Goal: Check status

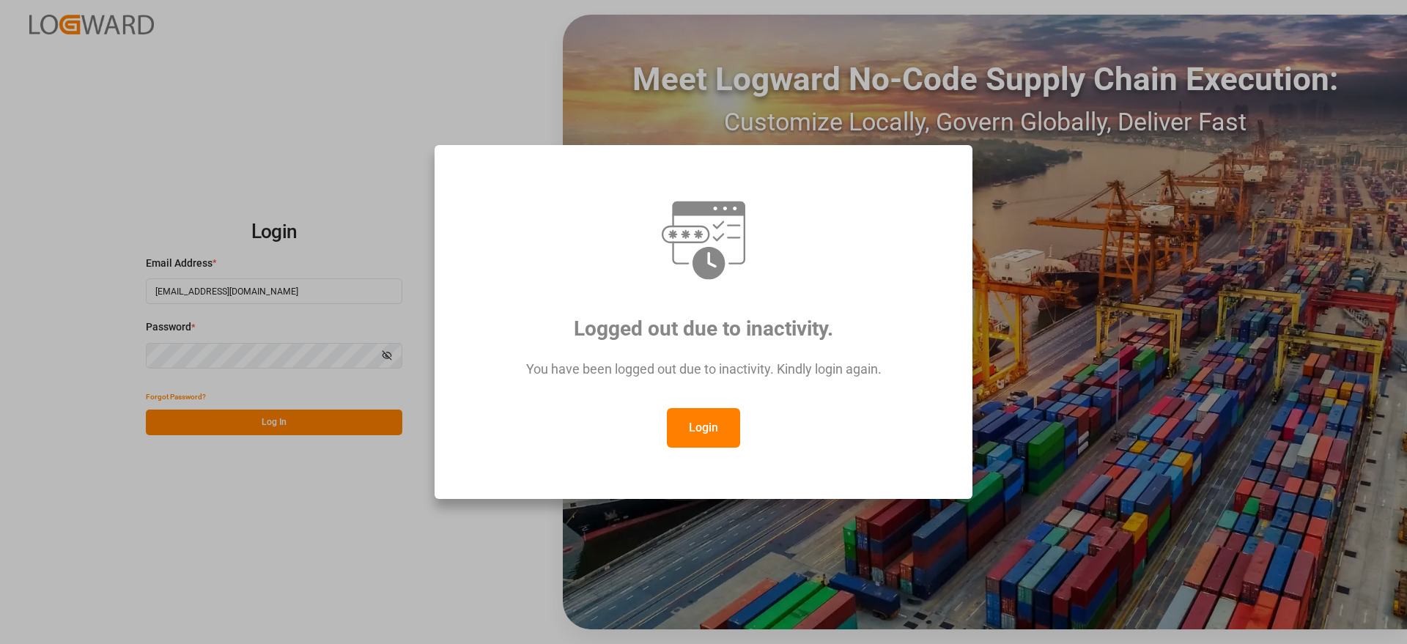
drag, startPoint x: 704, startPoint y: 431, endPoint x: 780, endPoint y: 431, distance: 76.2
click at [704, 431] on button "Login" at bounding box center [703, 428] width 73 height 40
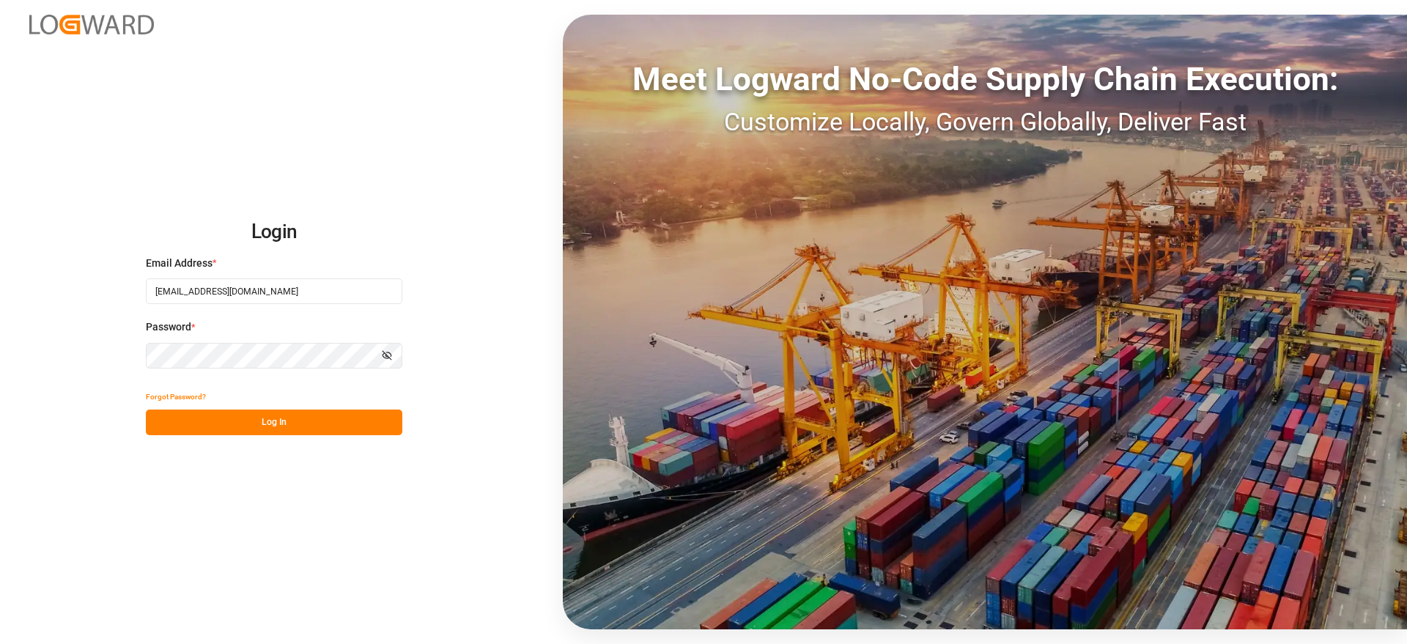
click at [315, 433] on button "Log In" at bounding box center [274, 423] width 256 height 26
click at [325, 420] on div "Forgot Password? Please wait" at bounding box center [274, 409] width 256 height 51
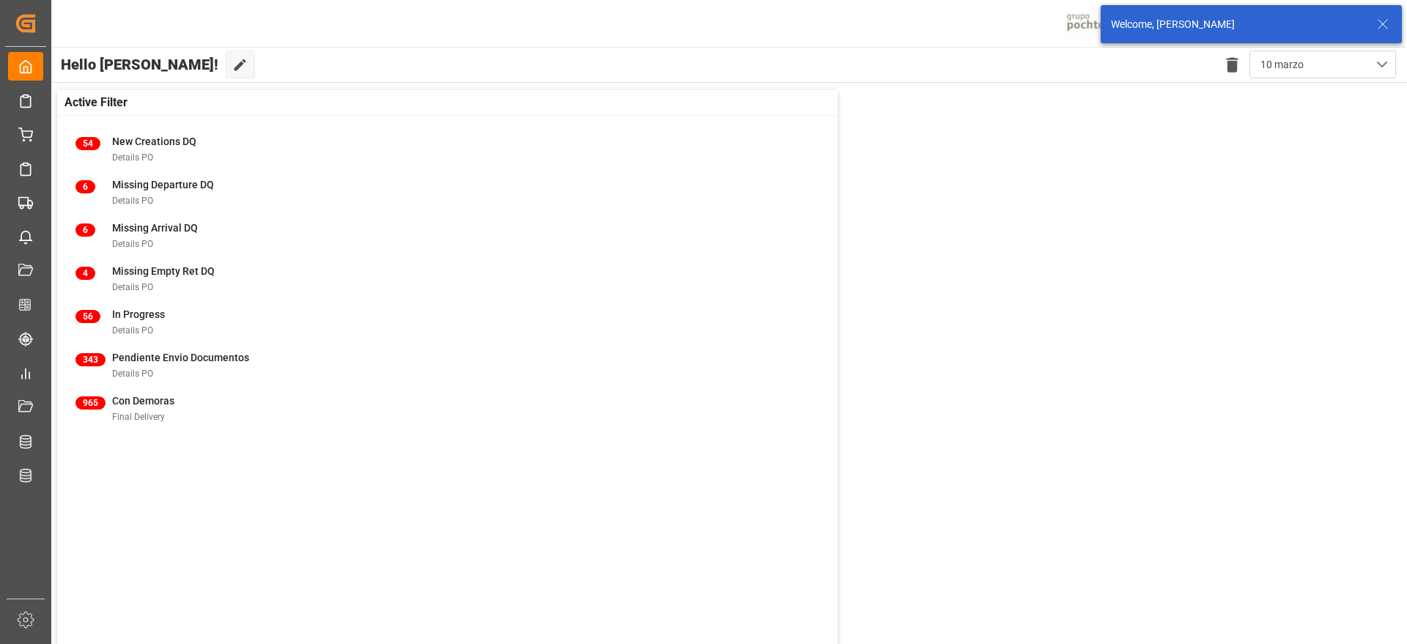
click at [1382, 23] on icon at bounding box center [1383, 24] width 18 height 18
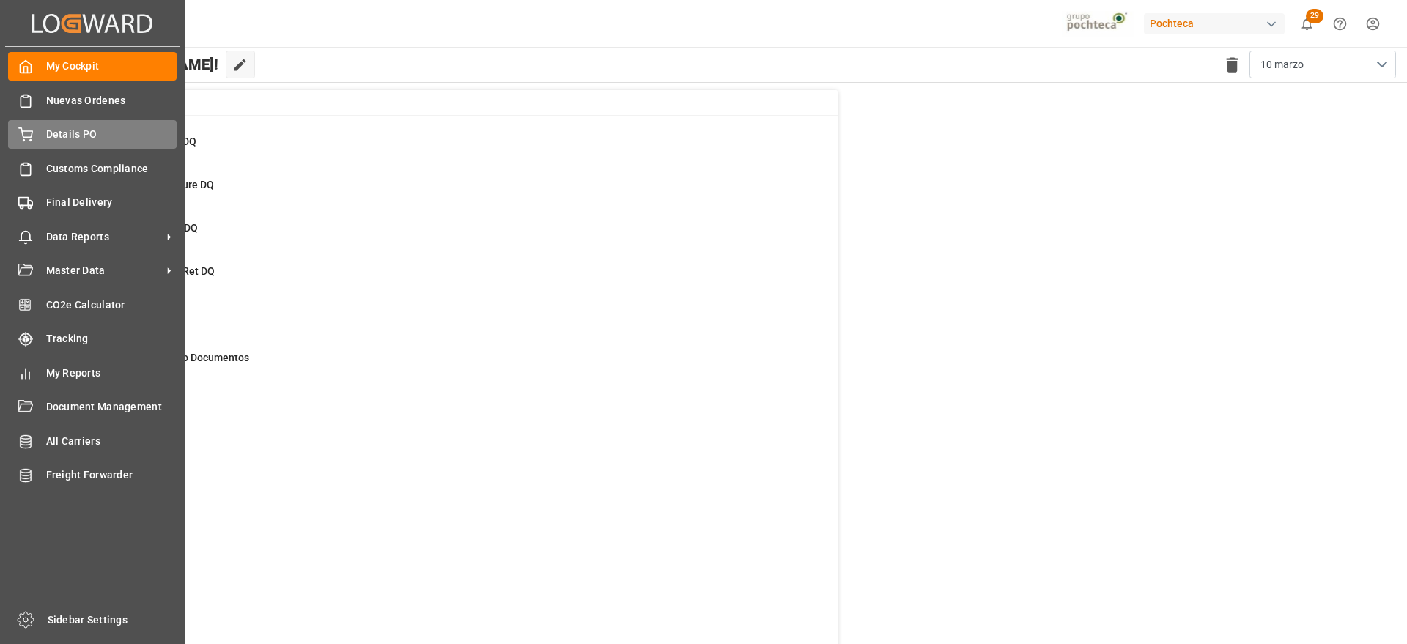
click at [35, 127] on div "Details PO Details PO" at bounding box center [92, 134] width 168 height 29
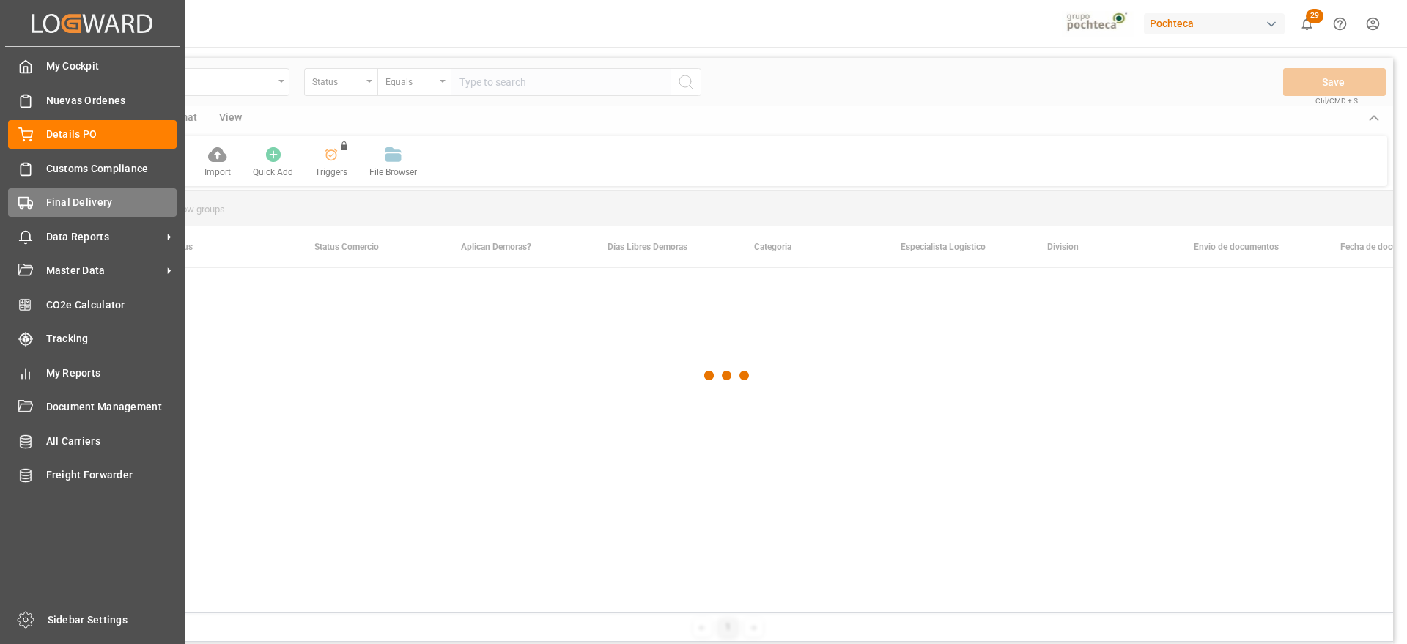
click at [32, 204] on polygon at bounding box center [30, 203] width 4 height 5
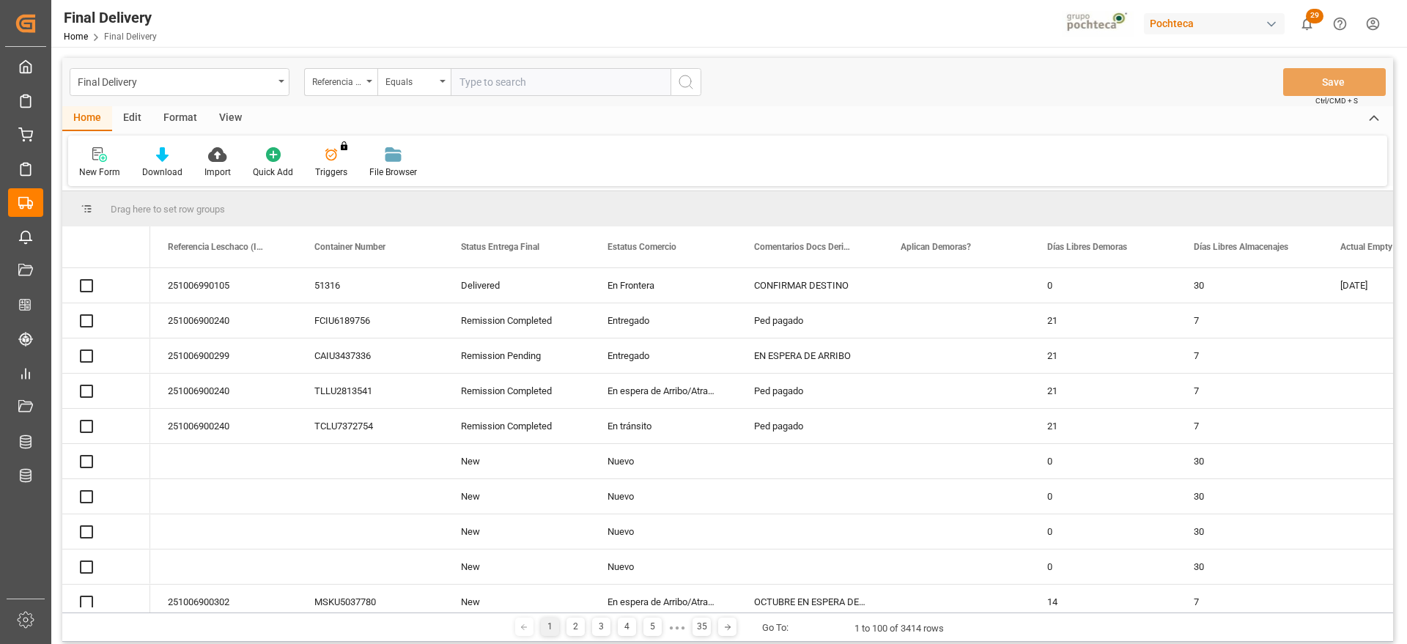
click at [489, 77] on input "text" at bounding box center [561, 82] width 220 height 28
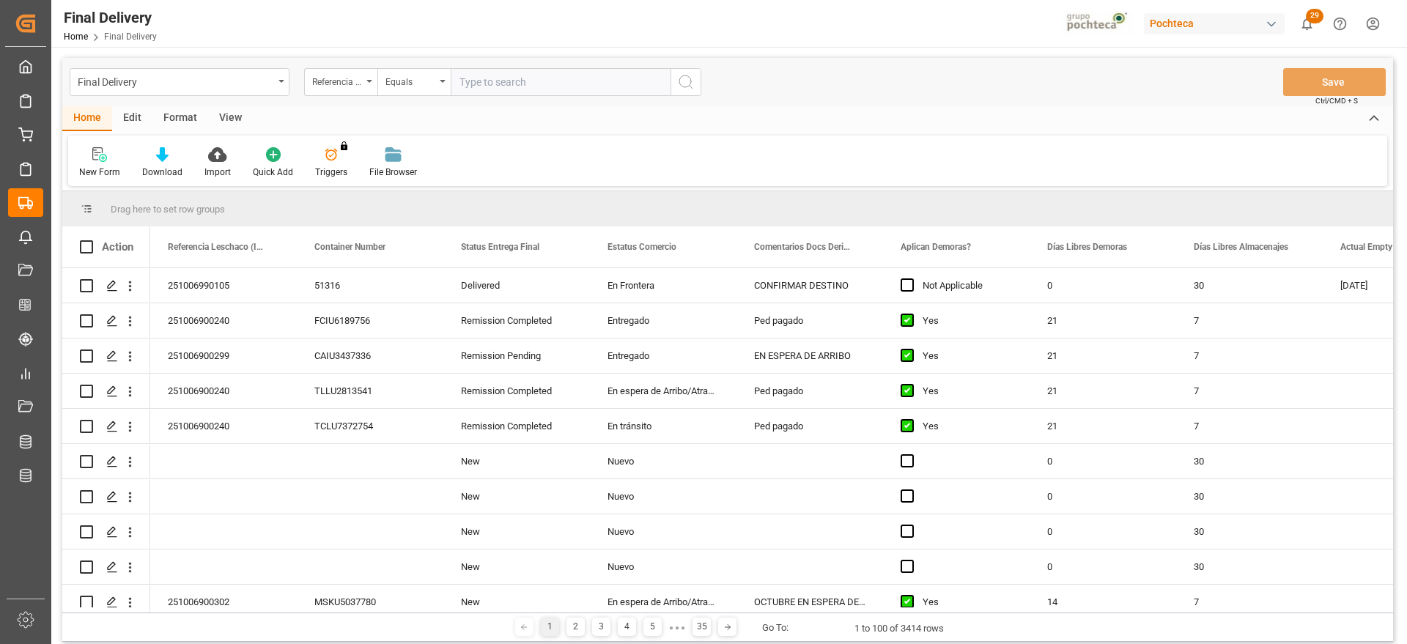
click at [544, 78] on input "text" at bounding box center [561, 82] width 220 height 28
paste input "251006900167"
type input "251006900167"
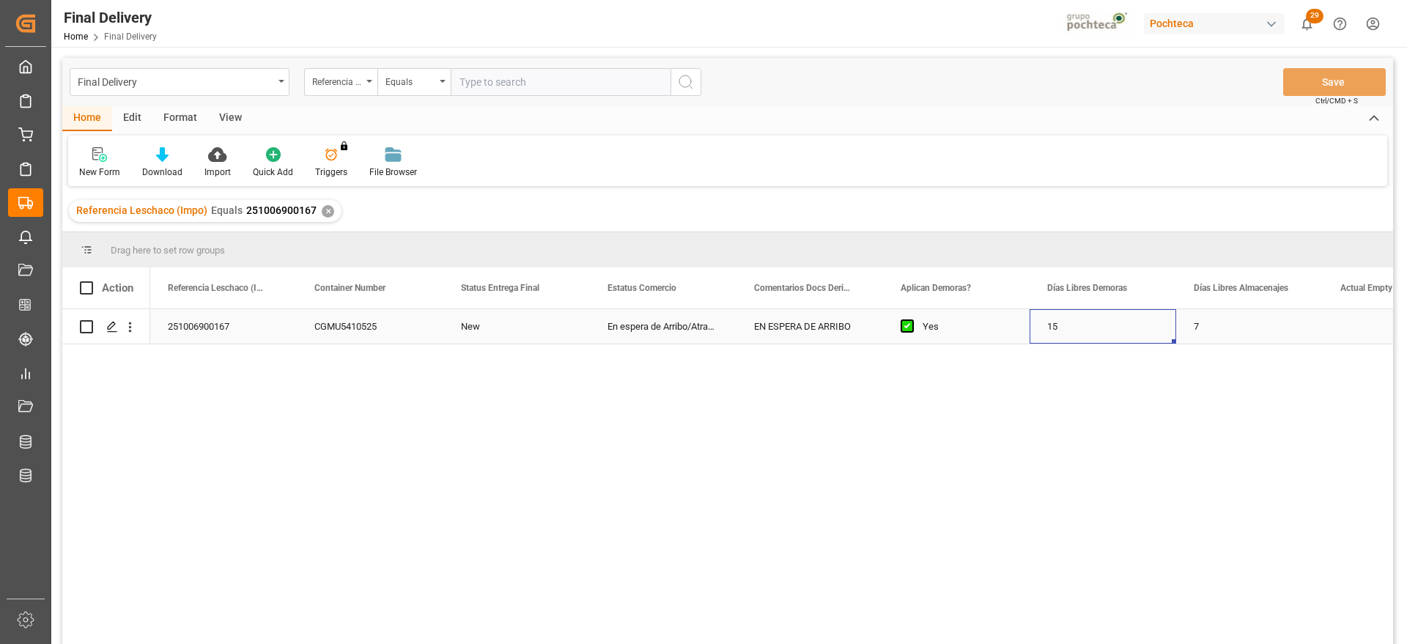
click at [1031, 334] on div "15" at bounding box center [1102, 326] width 147 height 34
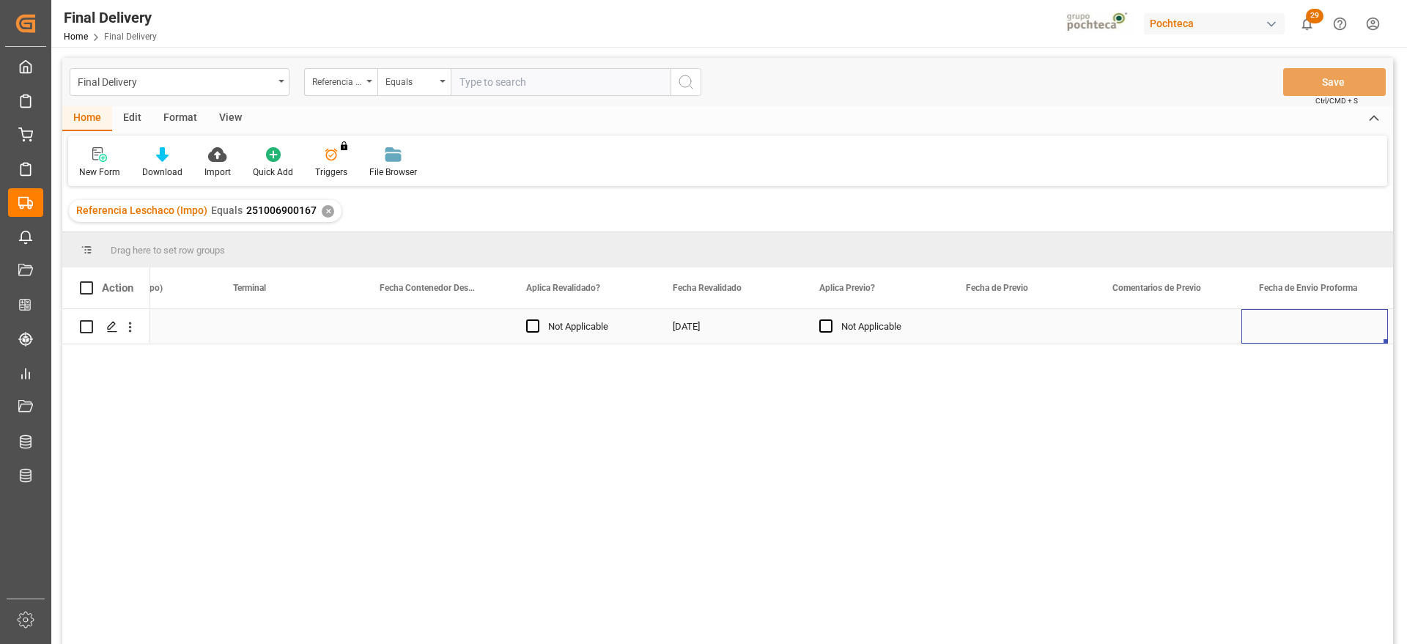
scroll to position [0, 2133]
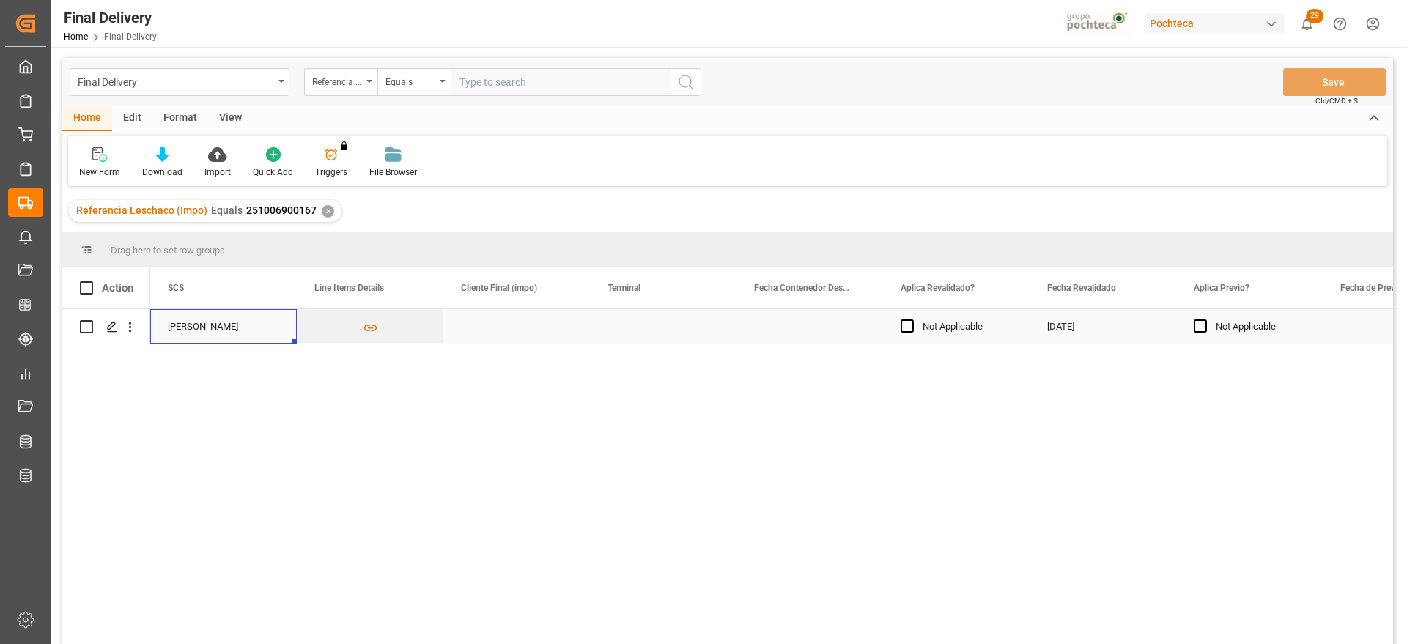
click at [656, 325] on div "Press SPACE to select this row." at bounding box center [663, 326] width 147 height 34
click at [656, 325] on input "Press SPACE to select this row." at bounding box center [662, 335] width 123 height 28
click at [655, 326] on input "Press SPACE to select this row." at bounding box center [662, 335] width 123 height 28
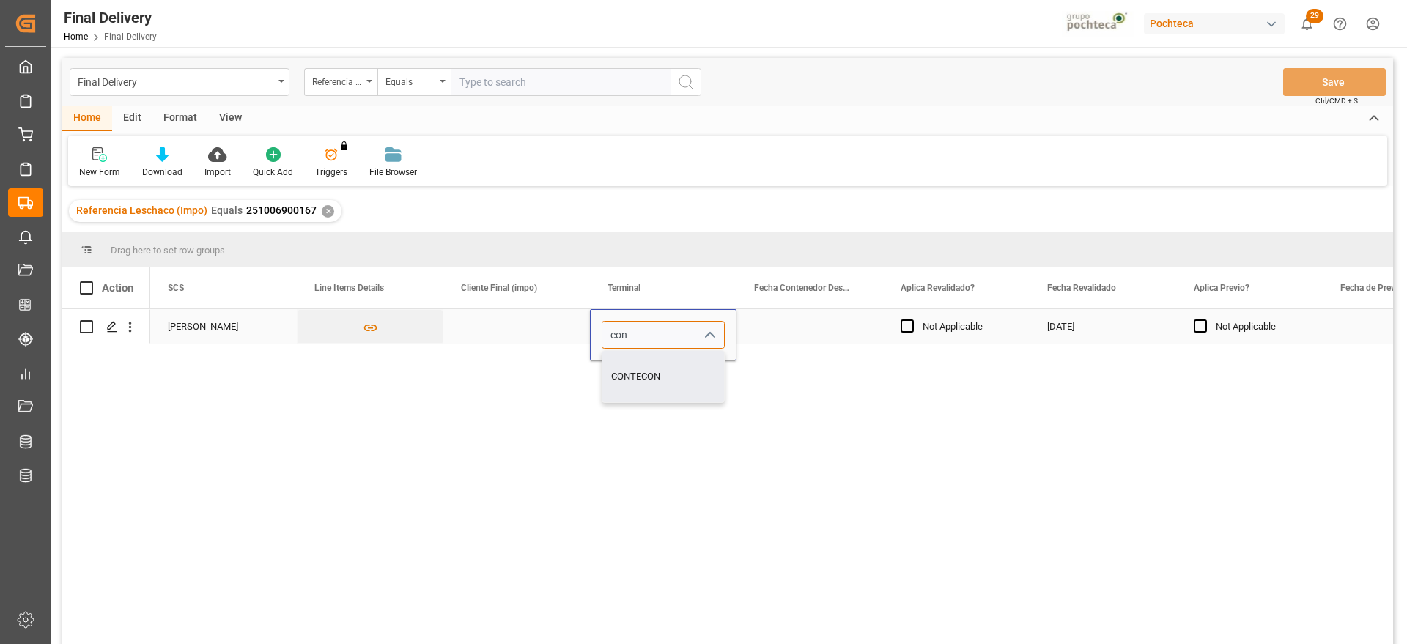
type input "CONTECON"
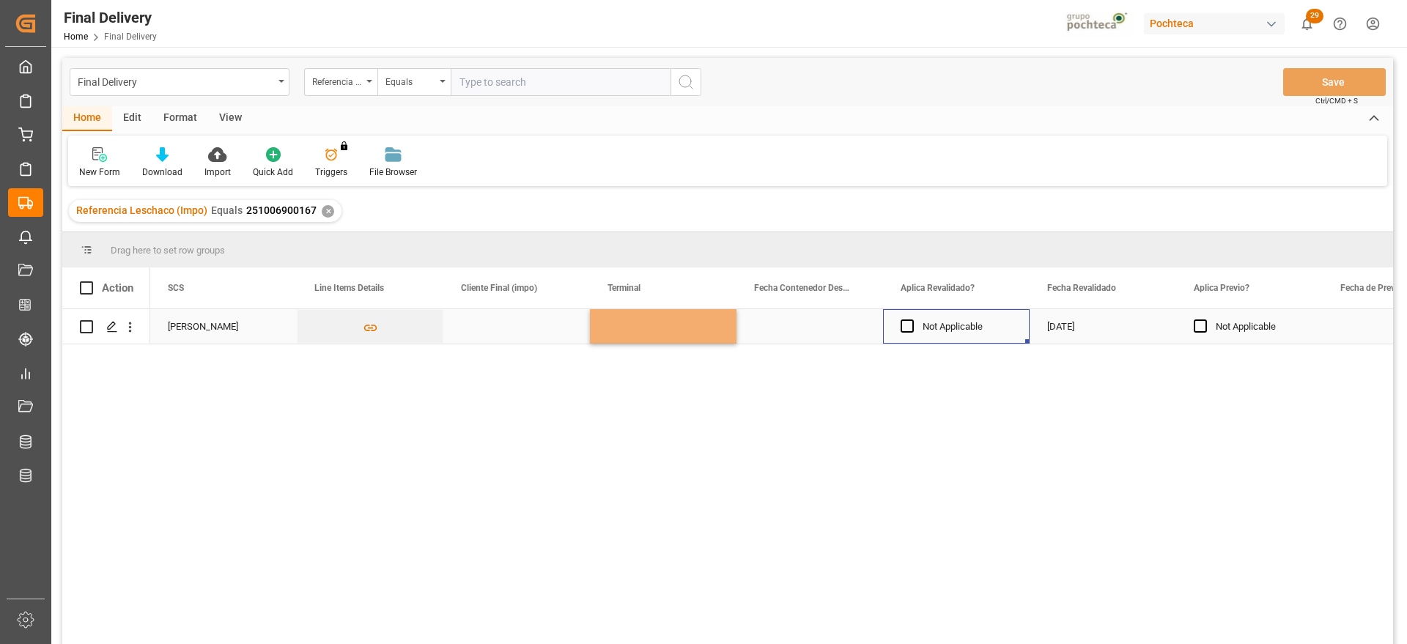
click at [995, 311] on div "Not Applicable" at bounding box center [966, 327] width 89 height 34
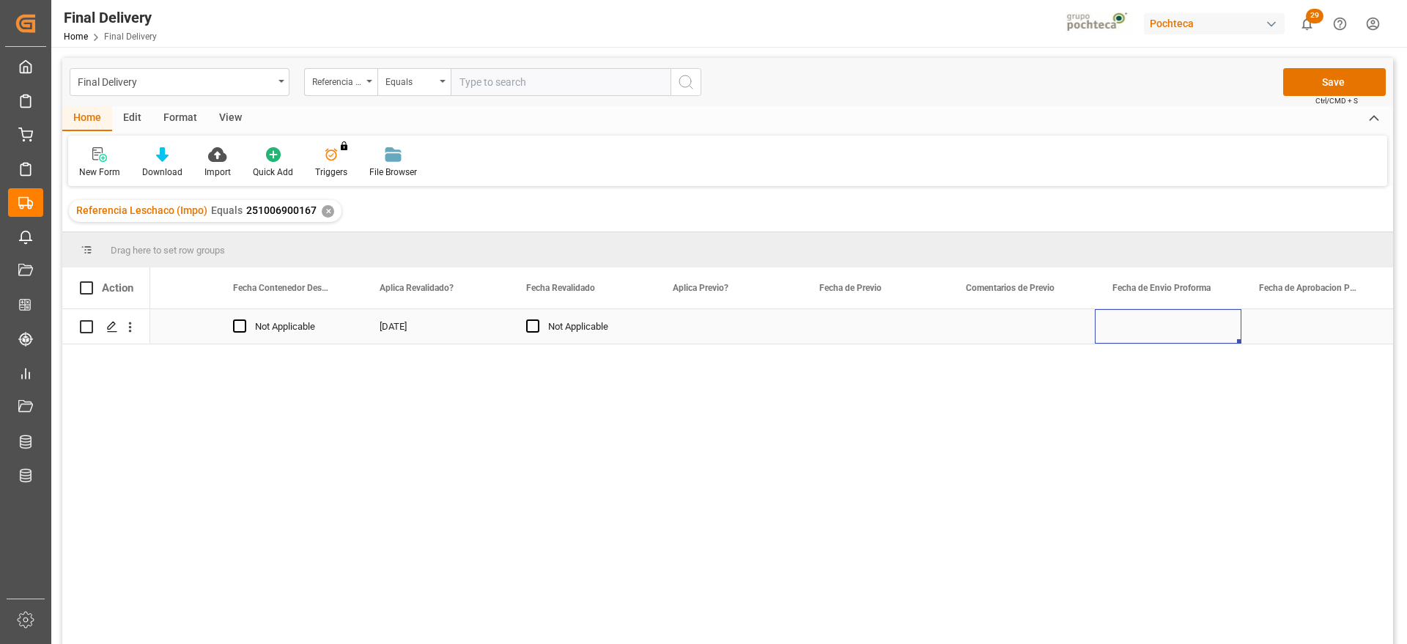
scroll to position [0, 2279]
click at [776, 341] on div "Press SPACE to select this row." at bounding box center [728, 326] width 147 height 34
click at [741, 329] on div "Press SPACE to select this row." at bounding box center [728, 326] width 147 height 34
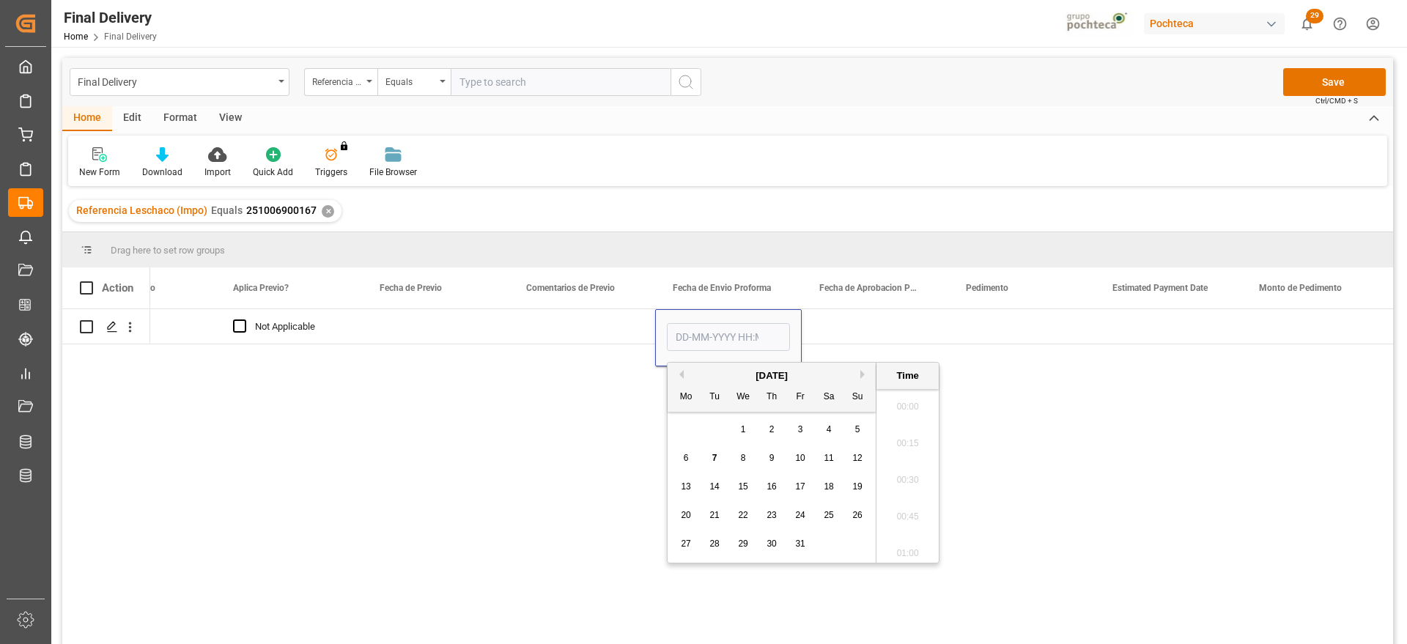
scroll to position [2423, 0]
click at [796, 429] on div "3" at bounding box center [800, 430] width 18 height 18
type input "[DATE] 00:00"
click at [853, 324] on div "Press SPACE to select this row." at bounding box center [874, 326] width 147 height 34
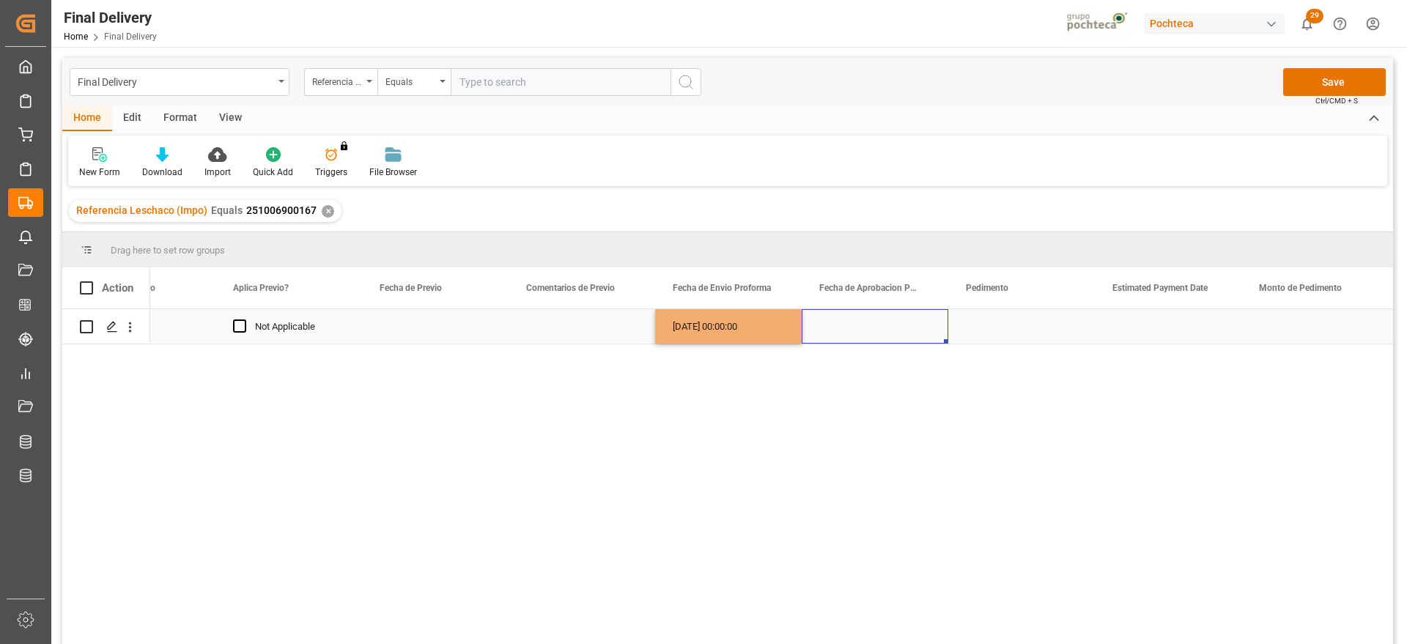
click at [713, 325] on div "[DATE] 00:00:00" at bounding box center [728, 326] width 147 height 34
click at [870, 328] on div "Press SPACE to select this row." at bounding box center [874, 326] width 147 height 34
click at [999, 336] on div "Press SPACE to select this row." at bounding box center [1021, 326] width 147 height 34
click at [1047, 334] on div "Press SPACE to select this row." at bounding box center [1021, 326] width 147 height 34
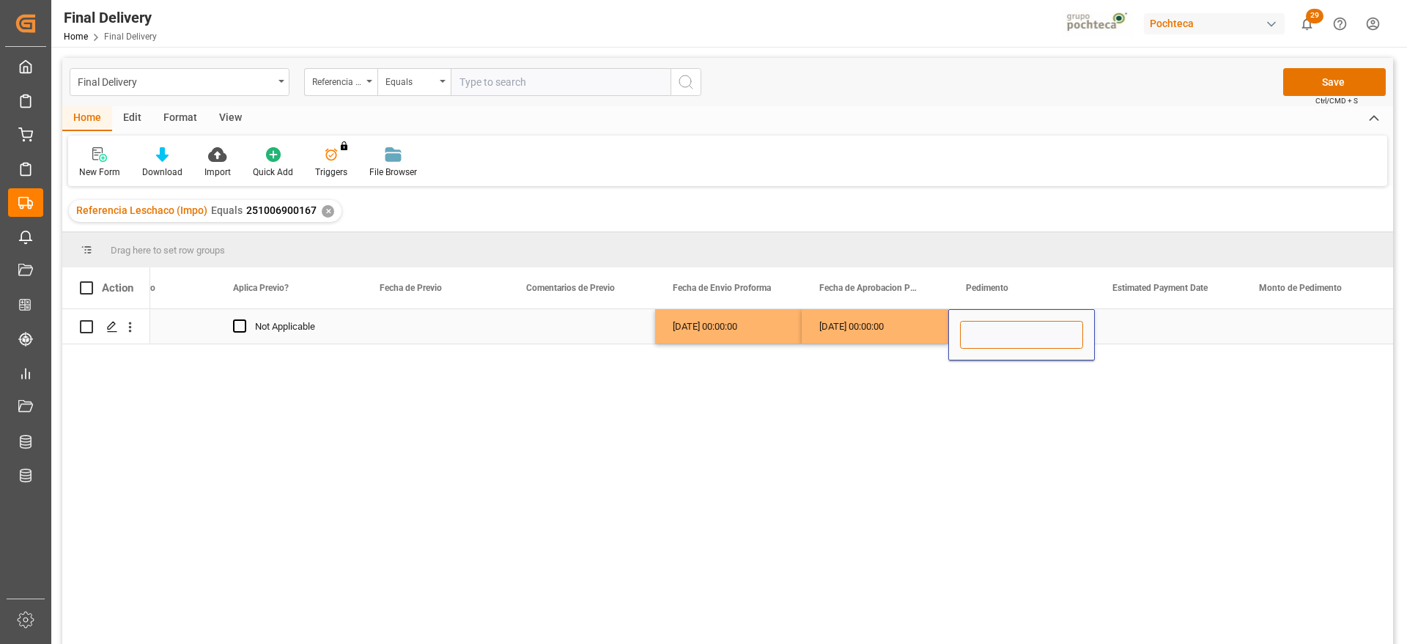
click at [1026, 331] on input "Press SPACE to select this row." at bounding box center [1021, 335] width 123 height 28
paste input "25 16 3108 5004209"
type input "25 16 3108 5004209"
click at [1127, 330] on div "Press SPACE to select this row." at bounding box center [1167, 326] width 147 height 34
click at [1161, 322] on div "Press SPACE to select this row." at bounding box center [1167, 326] width 147 height 34
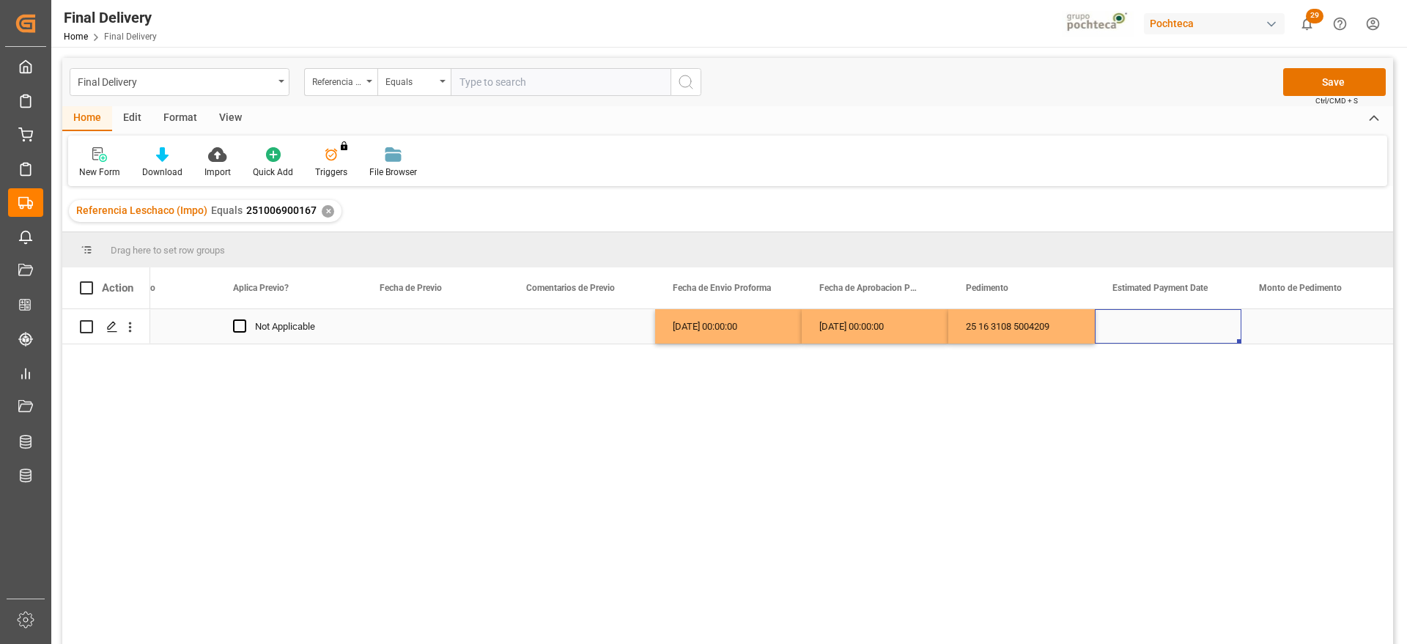
click at [1161, 322] on div "Press SPACE to select this row." at bounding box center [1167, 326] width 147 height 34
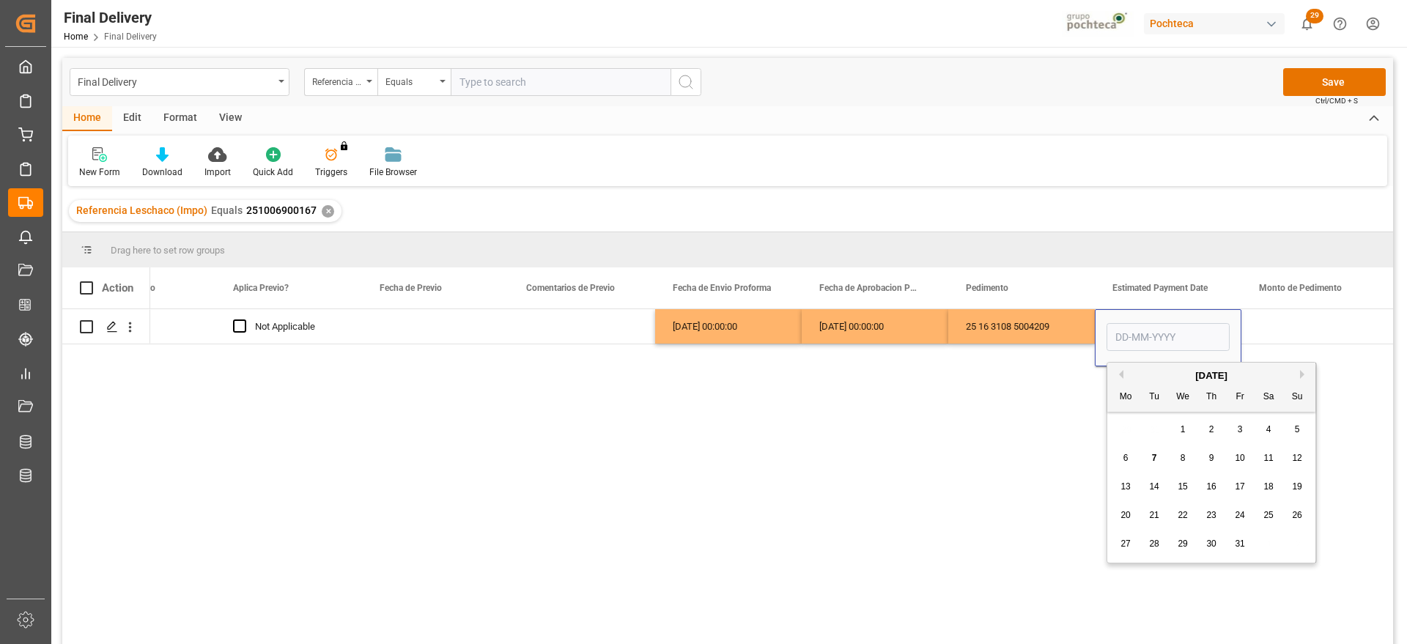
click at [1156, 451] on div "7" at bounding box center [1154, 459] width 18 height 18
type input "[DATE]"
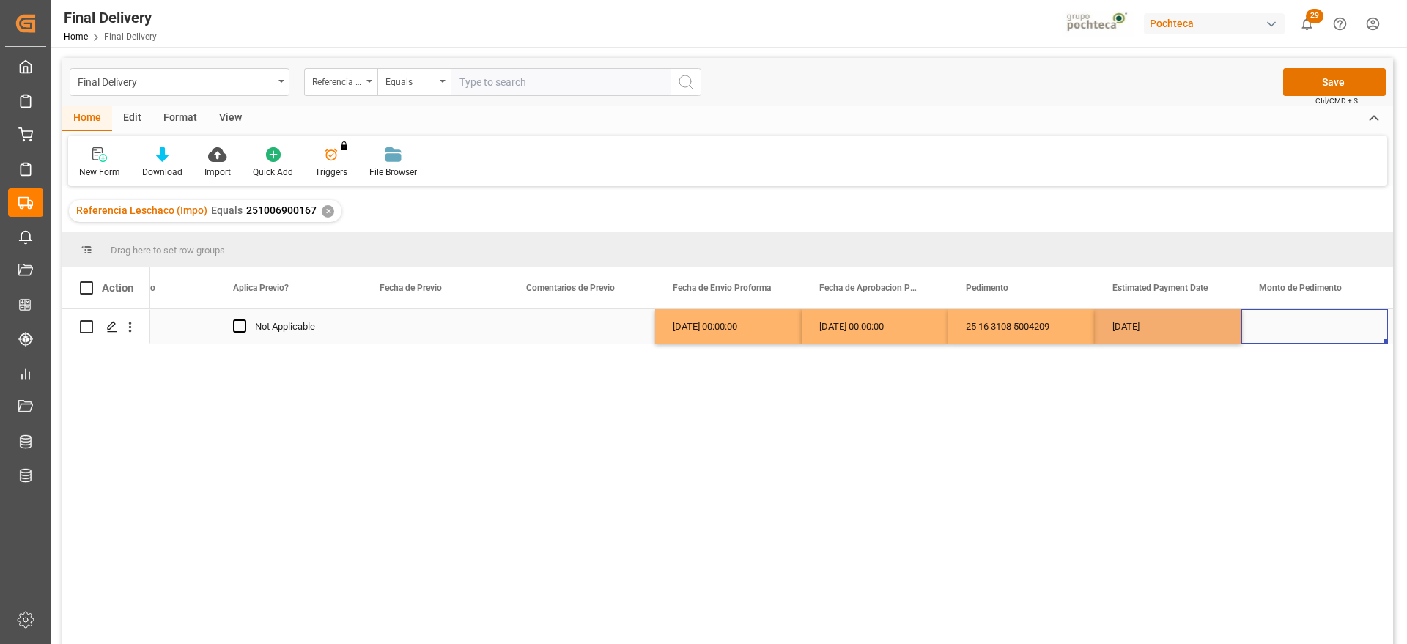
click at [1309, 322] on div "Press SPACE to select this row." at bounding box center [1314, 326] width 147 height 34
click at [1319, 319] on div "Press SPACE to select this row." at bounding box center [1314, 326] width 147 height 34
click at [1314, 322] on input "Press SPACE to select this row." at bounding box center [1314, 335] width 123 height 28
paste input "199985"
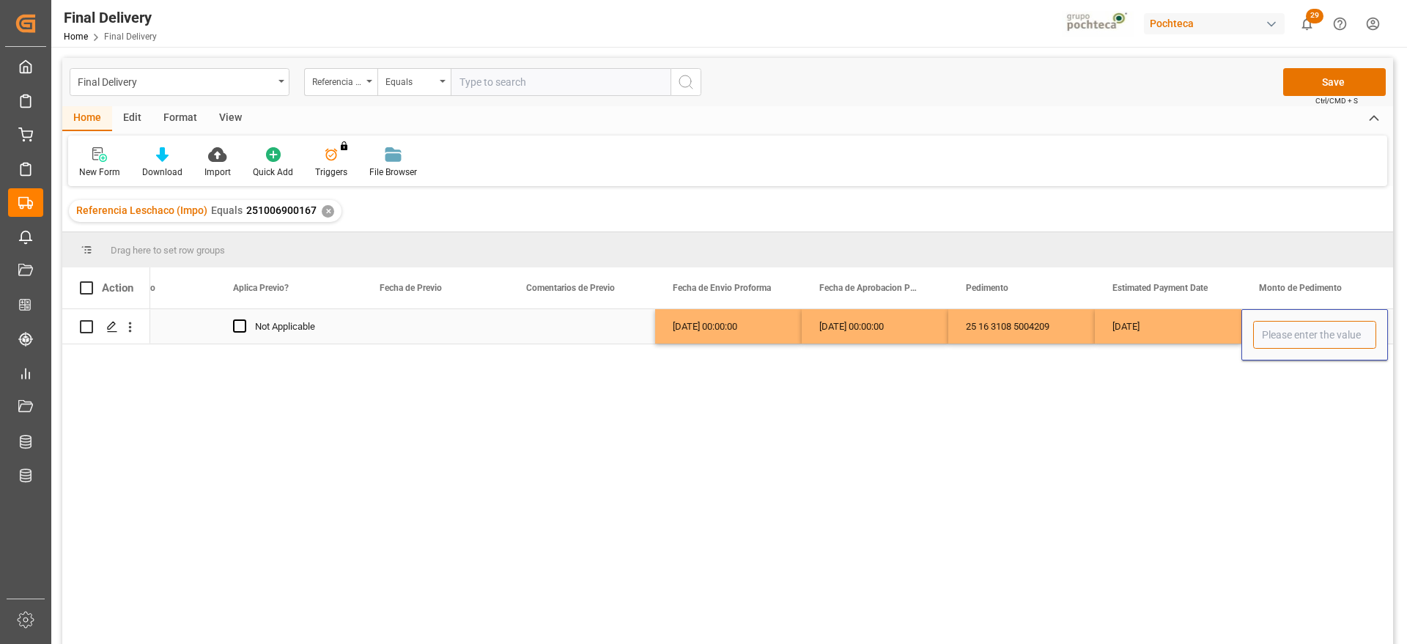
type input "199985"
click at [1222, 337] on div "[DATE]" at bounding box center [1167, 326] width 147 height 34
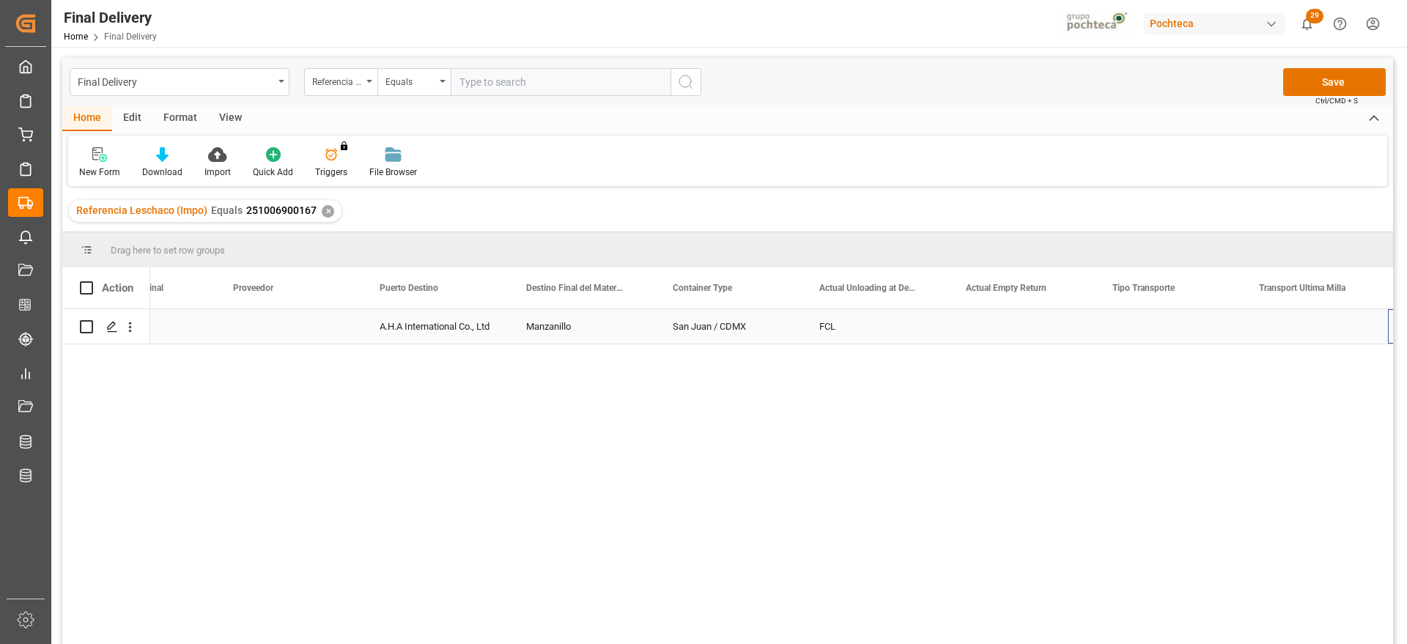
scroll to position [0, 4623]
click at [1328, 68] on button "Save" at bounding box center [1334, 82] width 103 height 28
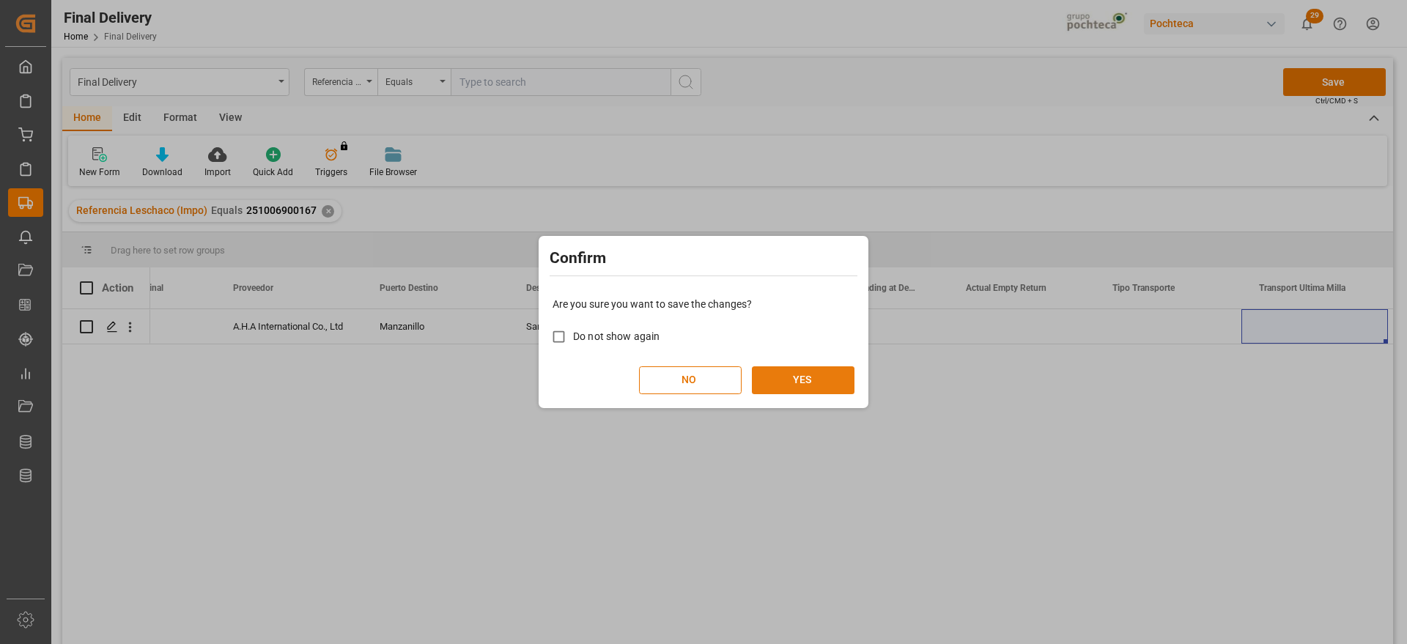
click at [813, 383] on button "YES" at bounding box center [803, 380] width 103 height 28
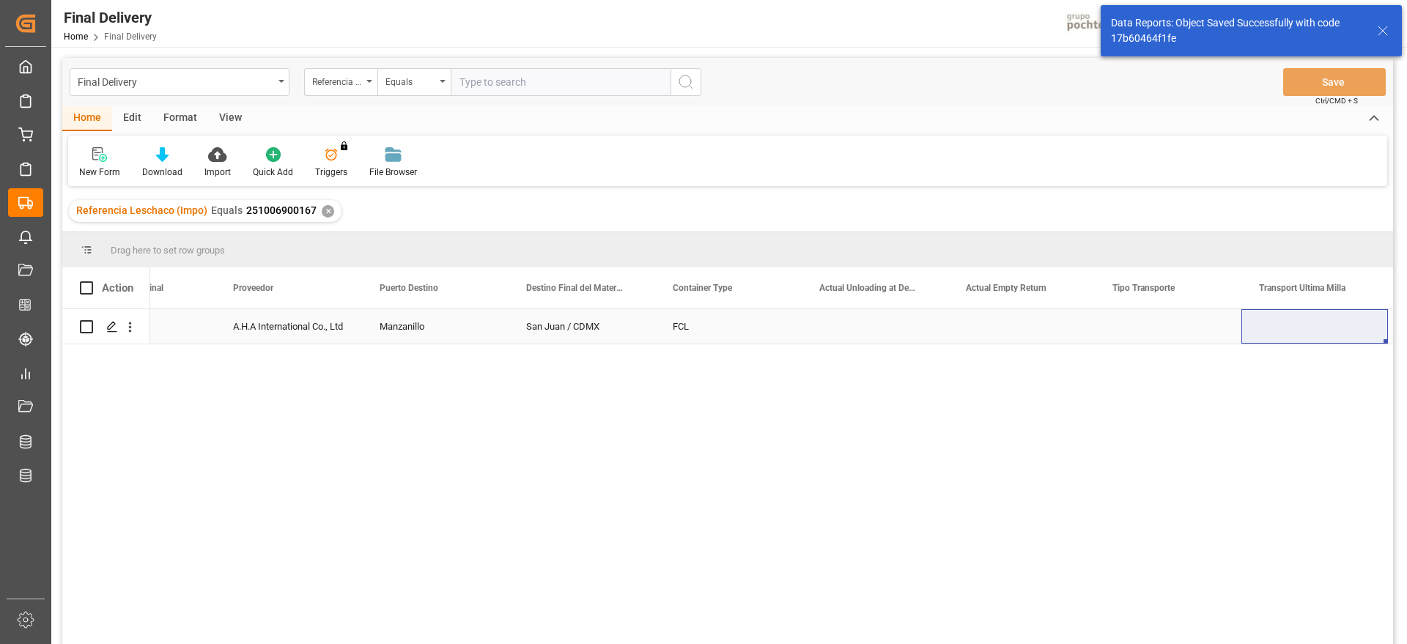
click at [109, 332] on line "Press SPACE to select this row." at bounding box center [112, 332] width 9 height 0
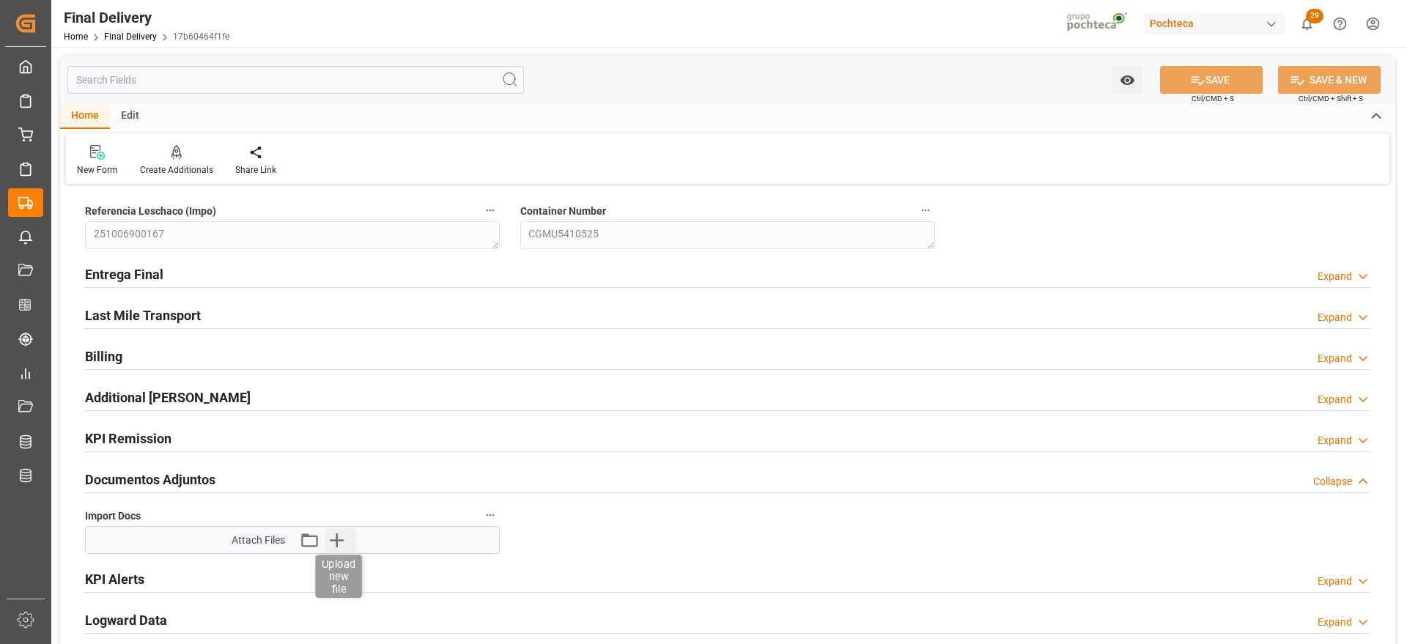
click at [333, 535] on icon "button" at bounding box center [336, 539] width 23 height 23
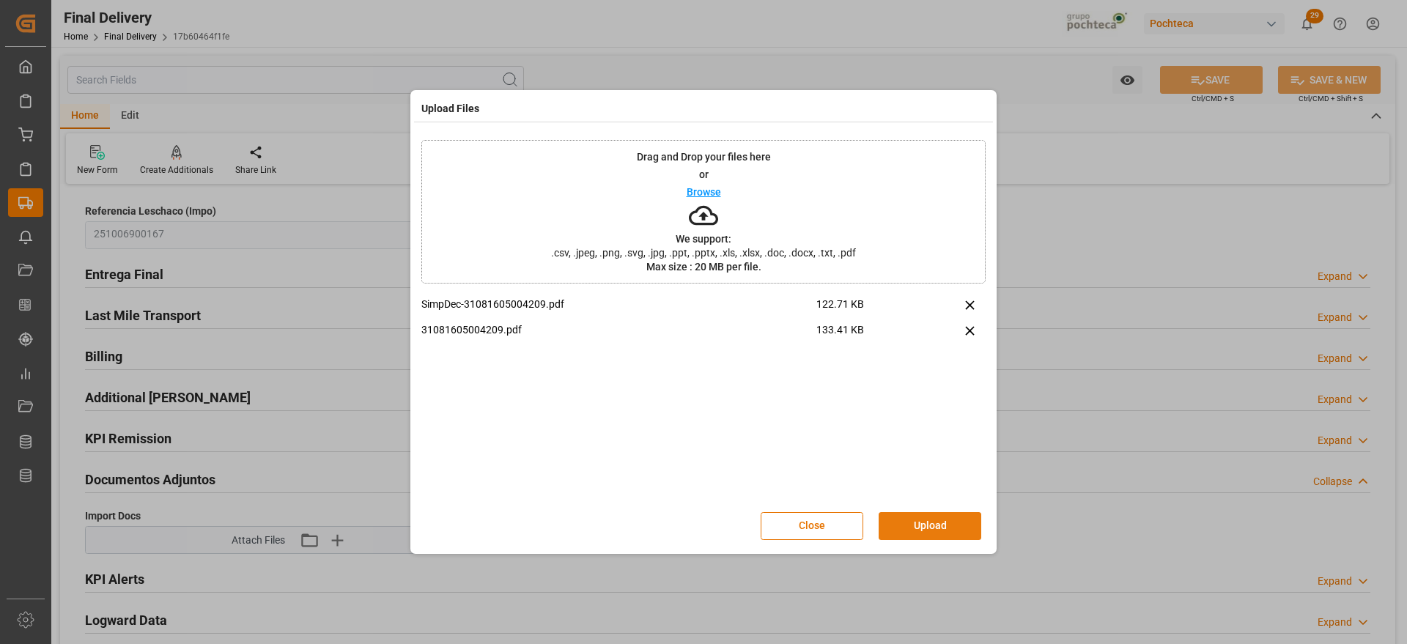
click at [914, 527] on button "Upload" at bounding box center [929, 526] width 103 height 28
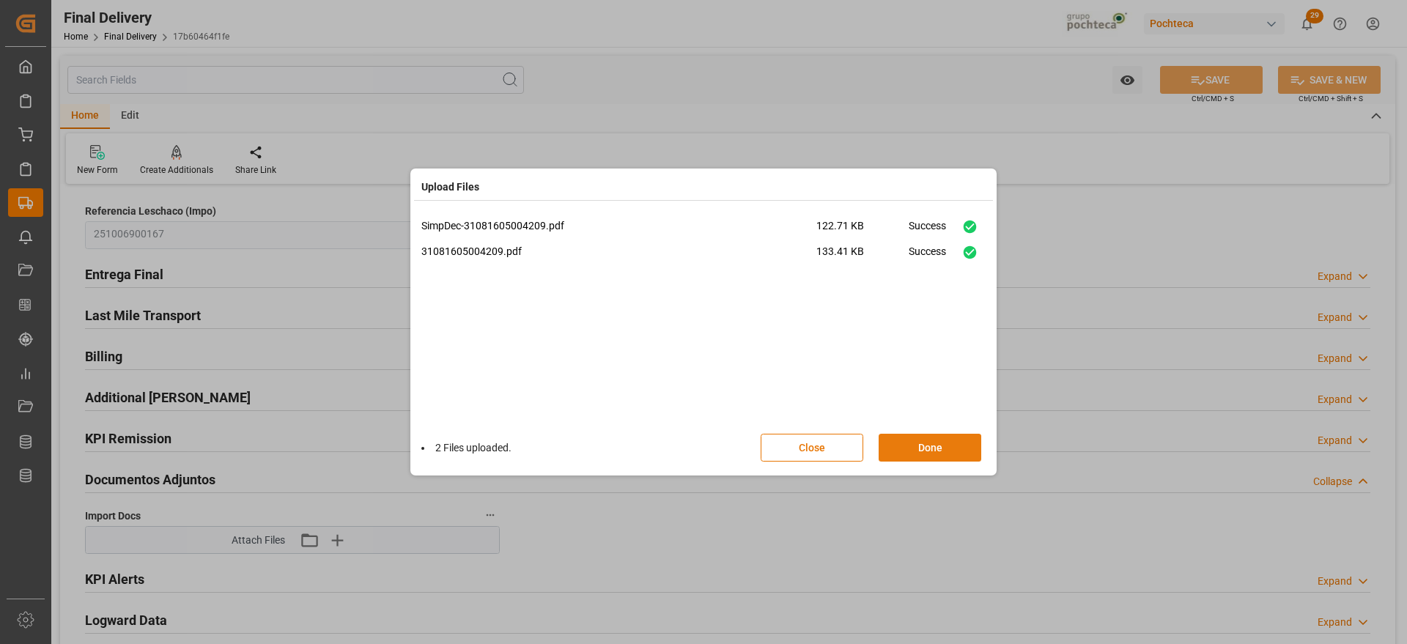
click at [957, 441] on button "Done" at bounding box center [929, 448] width 103 height 28
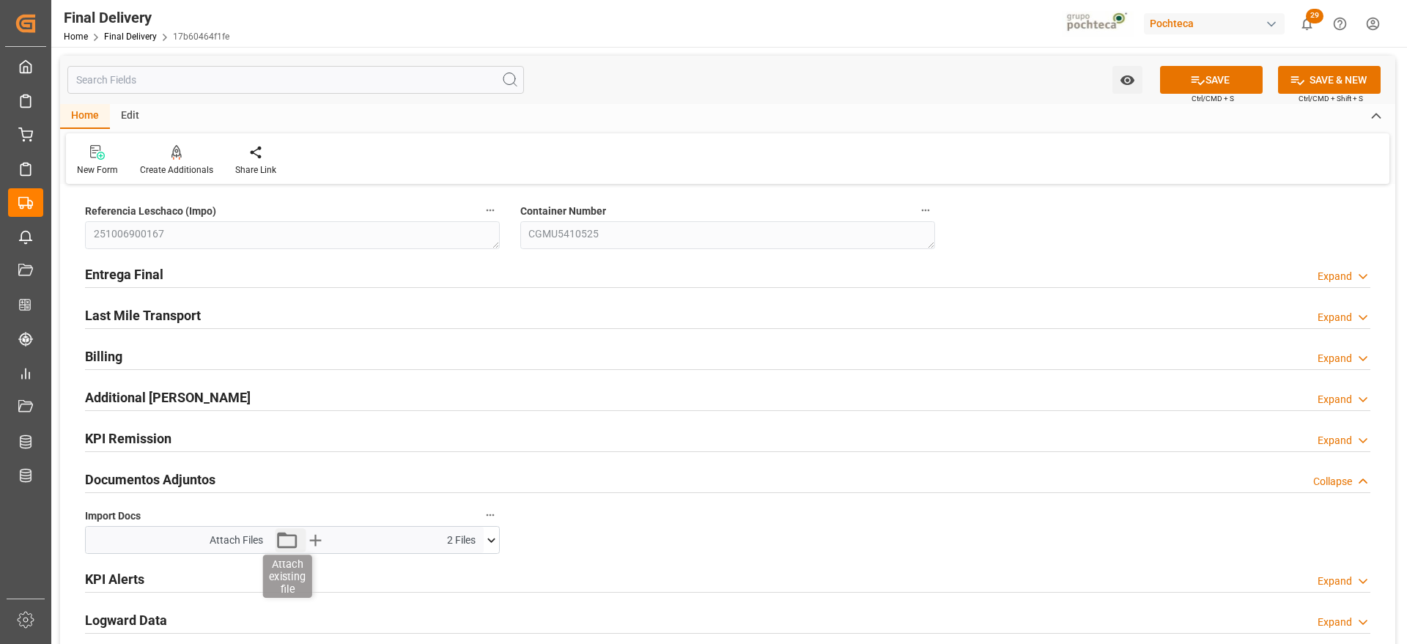
click at [284, 541] on icon "button" at bounding box center [286, 539] width 23 height 23
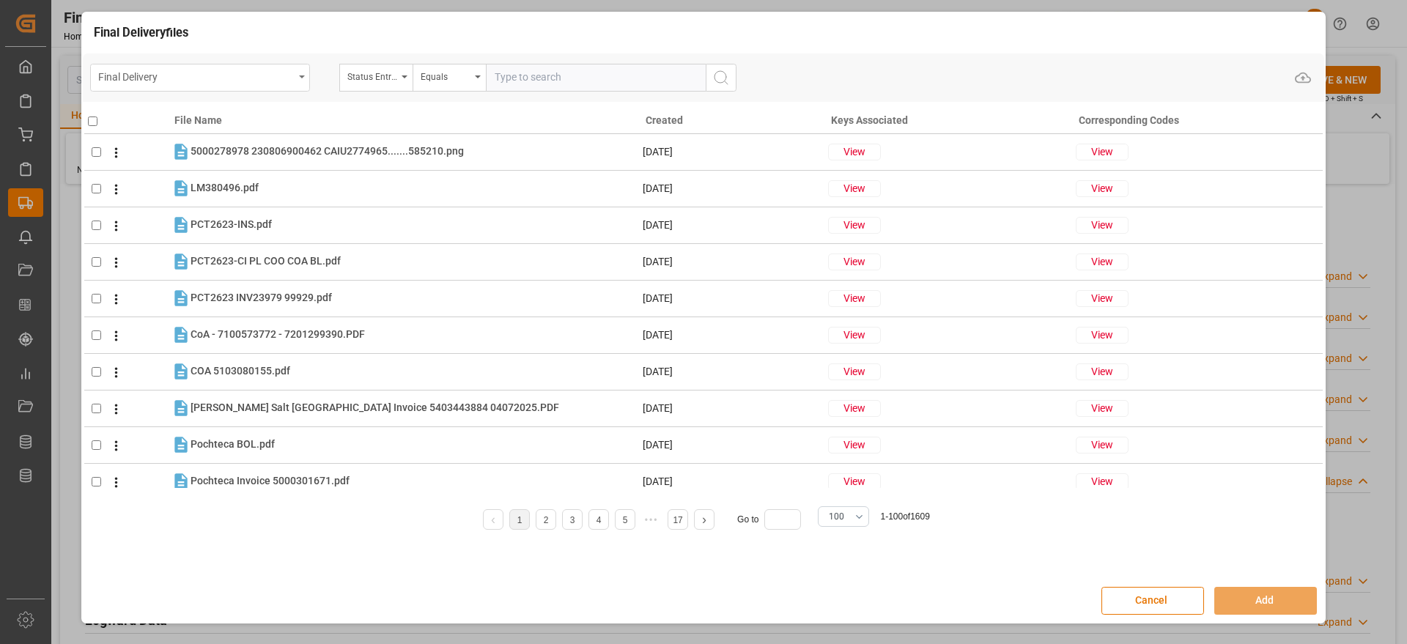
click at [213, 75] on div "Final Delivery" at bounding box center [196, 76] width 196 height 18
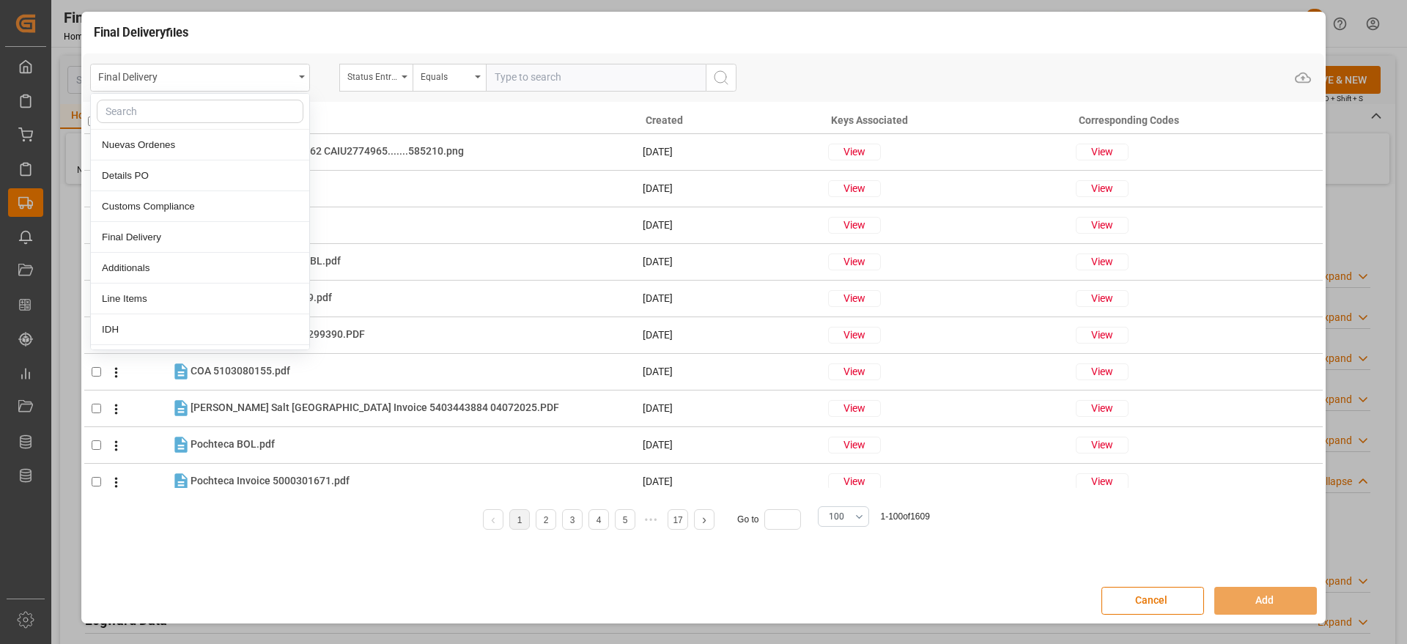
click at [202, 114] on input "text" at bounding box center [200, 111] width 207 height 23
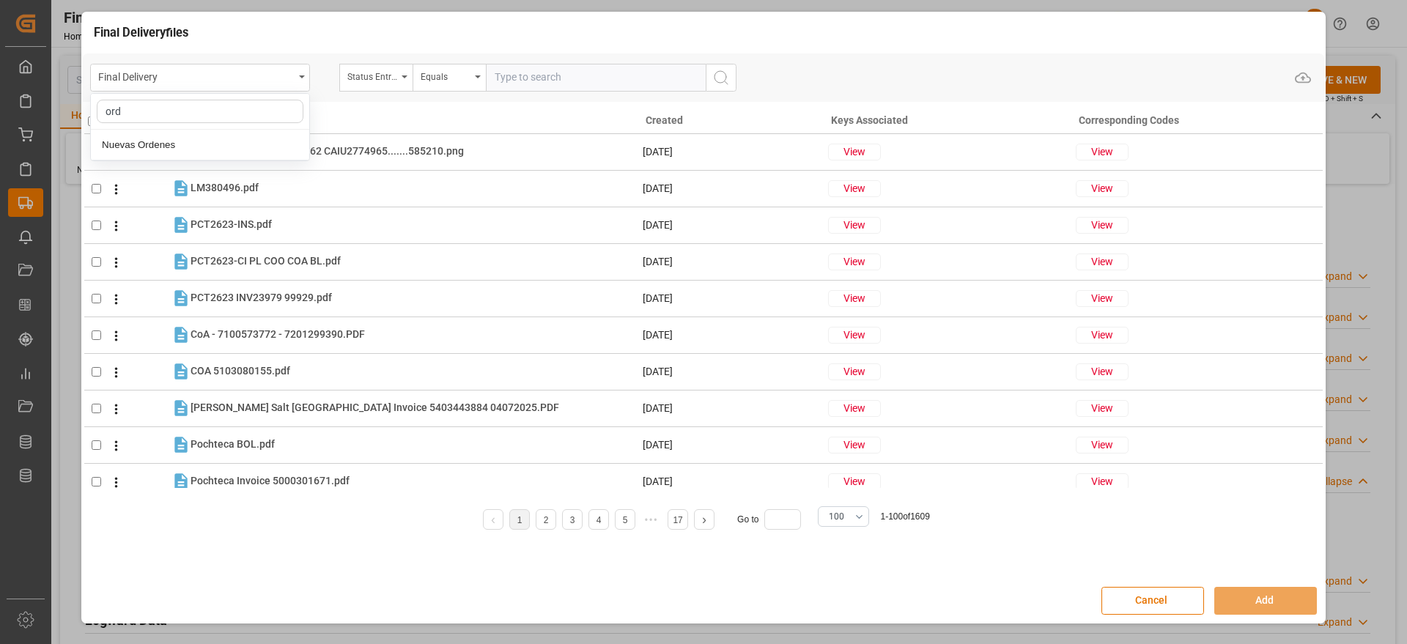
type input "orde"
click at [190, 138] on div "Nuevas Ordenes" at bounding box center [200, 145] width 218 height 31
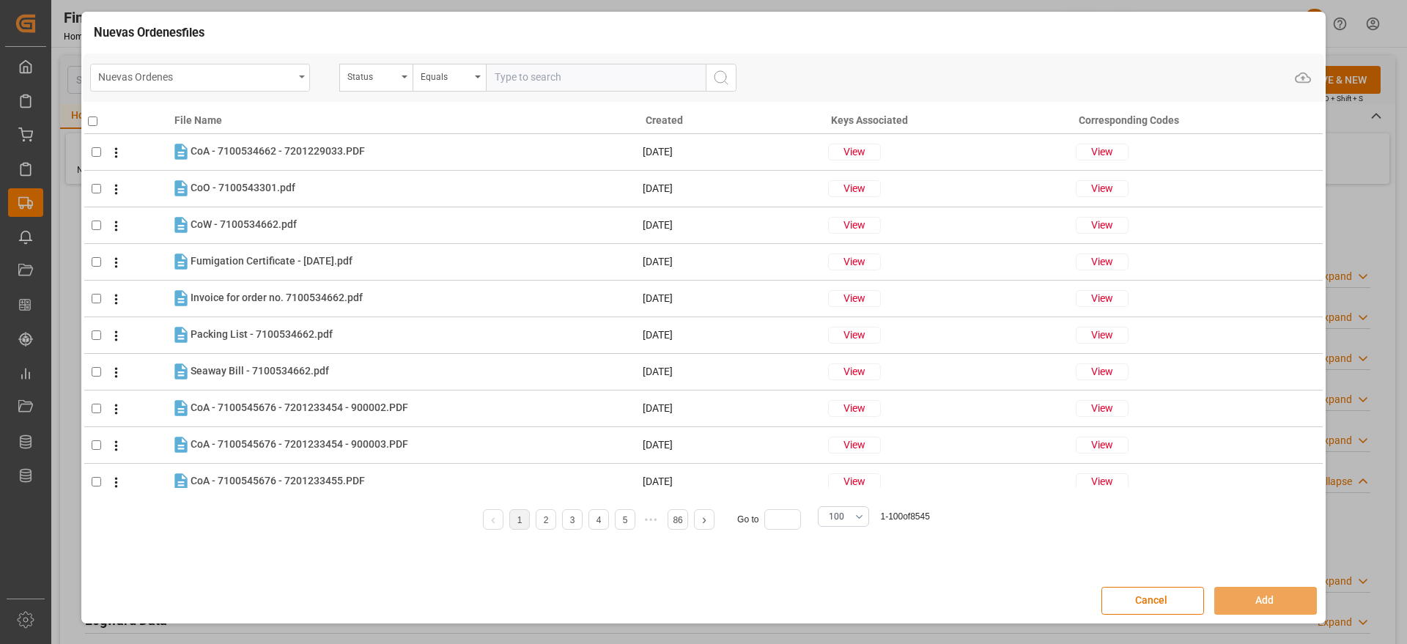
click at [258, 67] on div "Nuevas Ordenes" at bounding box center [196, 76] width 196 height 18
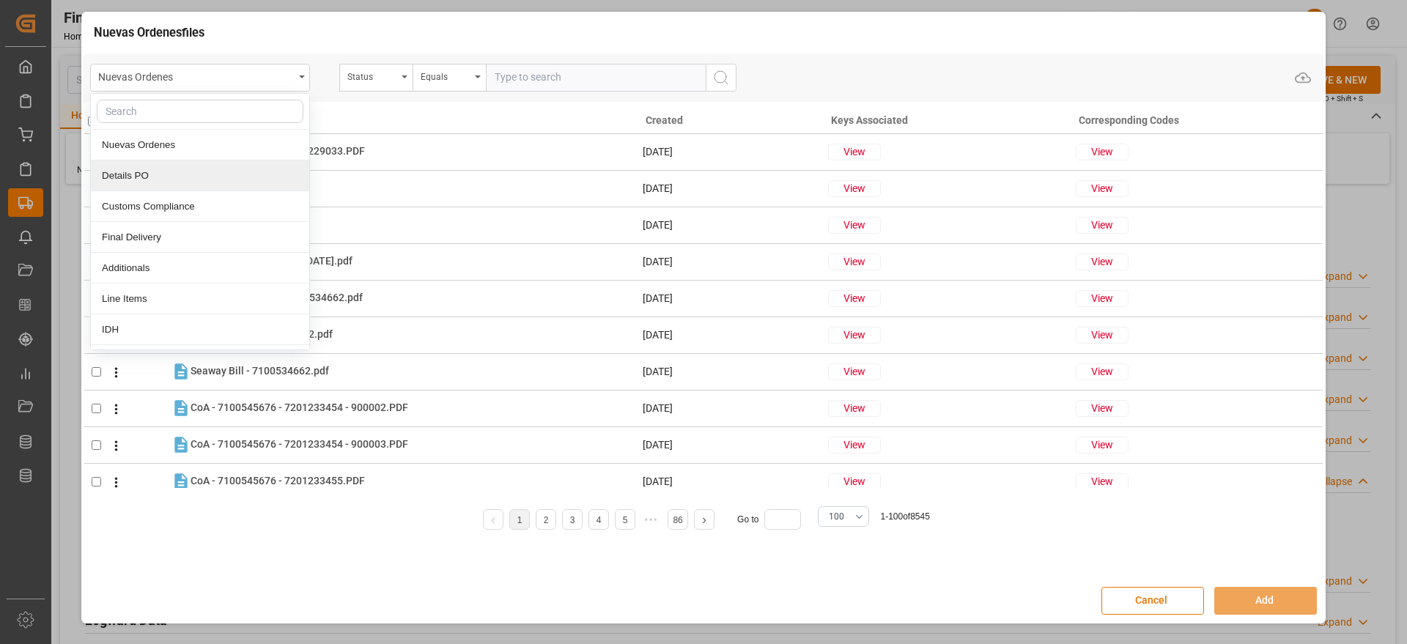
click at [166, 179] on div "Details PO" at bounding box center [200, 175] width 218 height 31
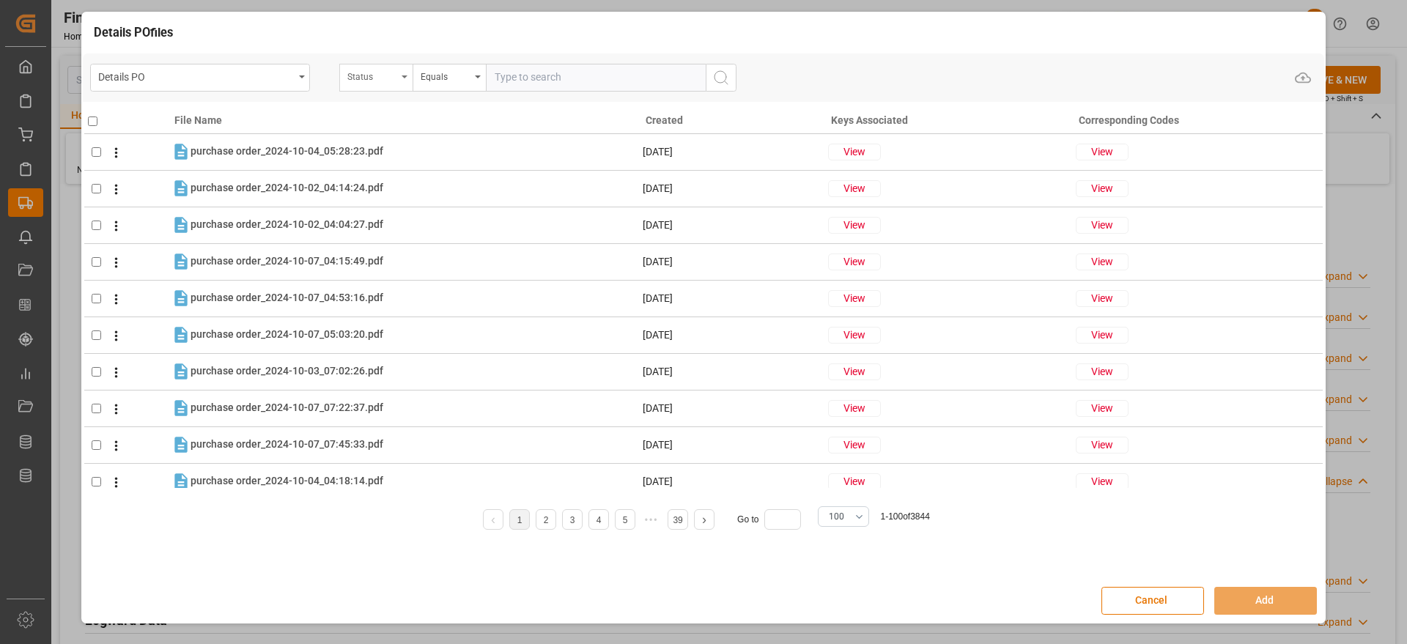
click at [379, 81] on div "Status" at bounding box center [372, 75] width 50 height 17
click at [374, 103] on input "text" at bounding box center [449, 111] width 207 height 23
type input "ord"
click at [435, 140] on div "Orden de Compra nuevo" at bounding box center [449, 145] width 218 height 31
click at [563, 87] on input "text" at bounding box center [596, 78] width 220 height 28
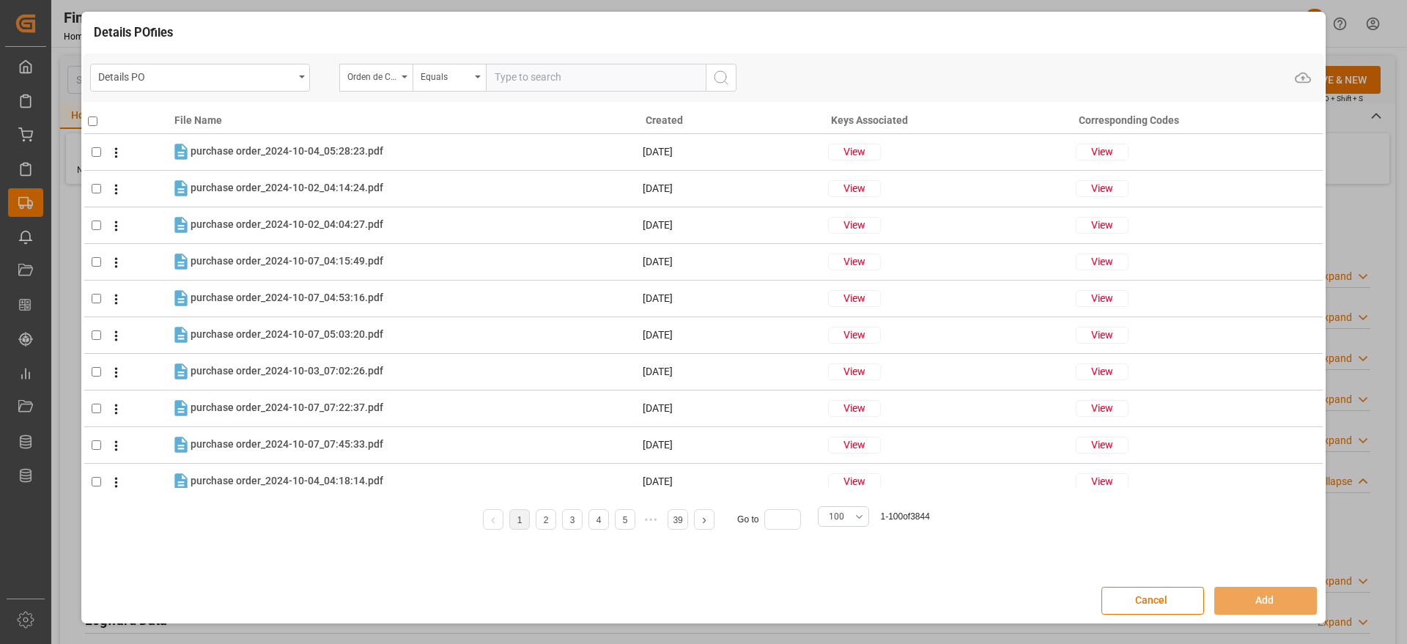
paste input "5000306956"
type input "5000306956"
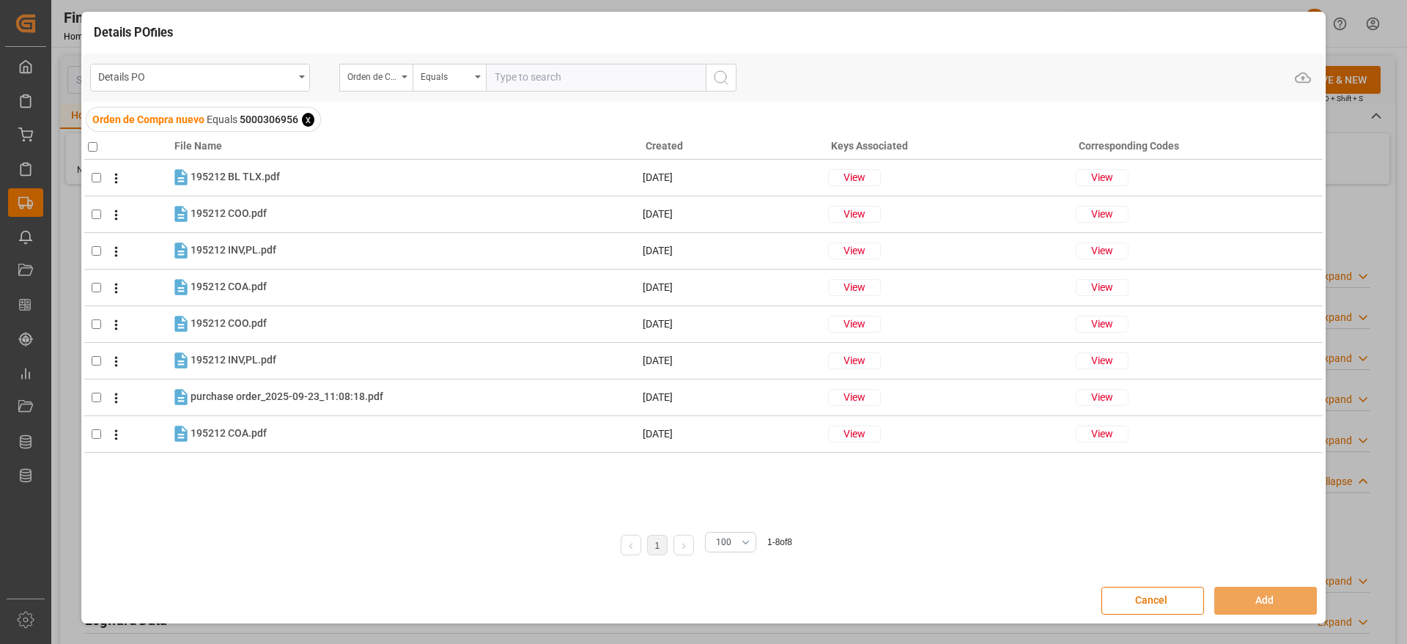
click at [92, 145] on input "checkbox" at bounding box center [93, 147] width 10 height 10
checkbox input "true"
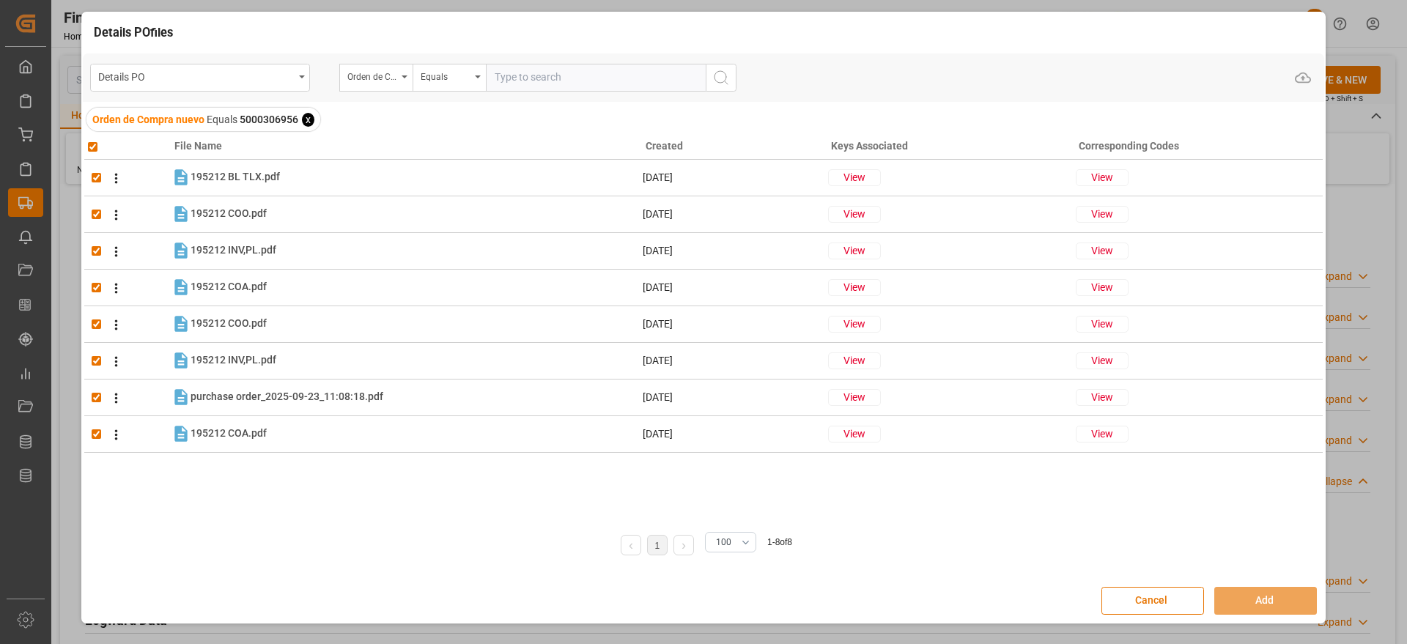
checkbox input "true"
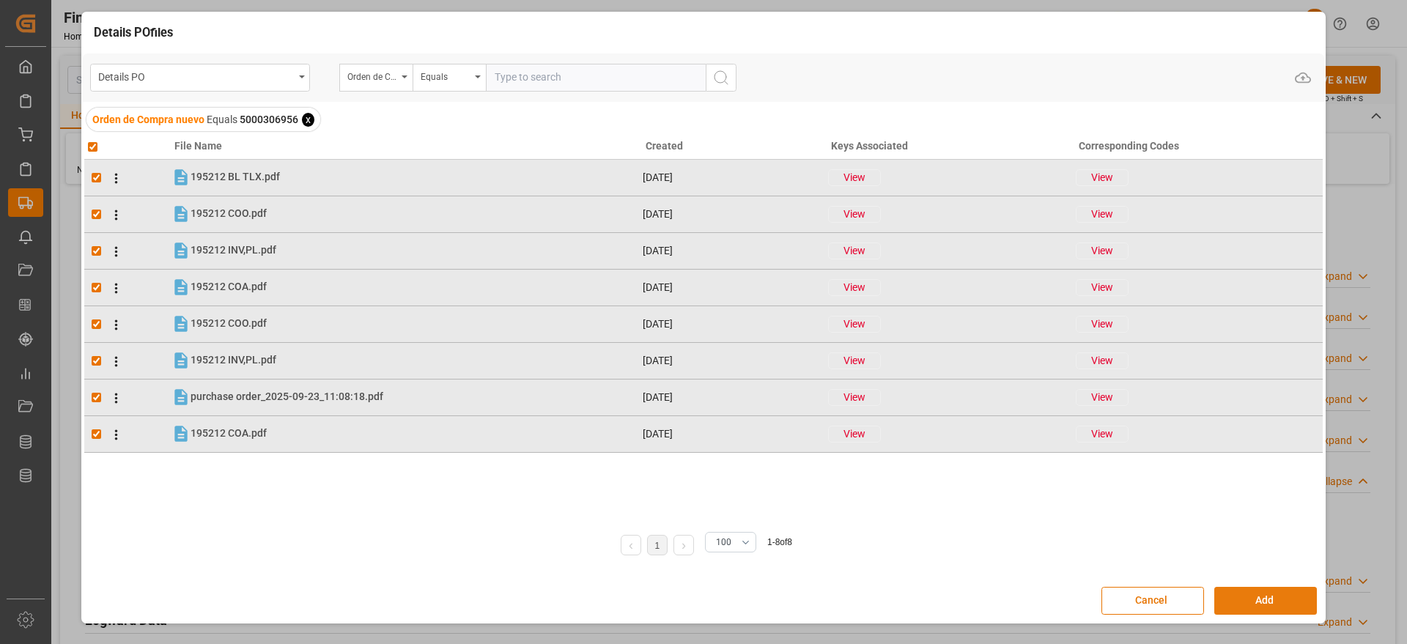
click at [1272, 612] on button "Add" at bounding box center [1265, 601] width 103 height 28
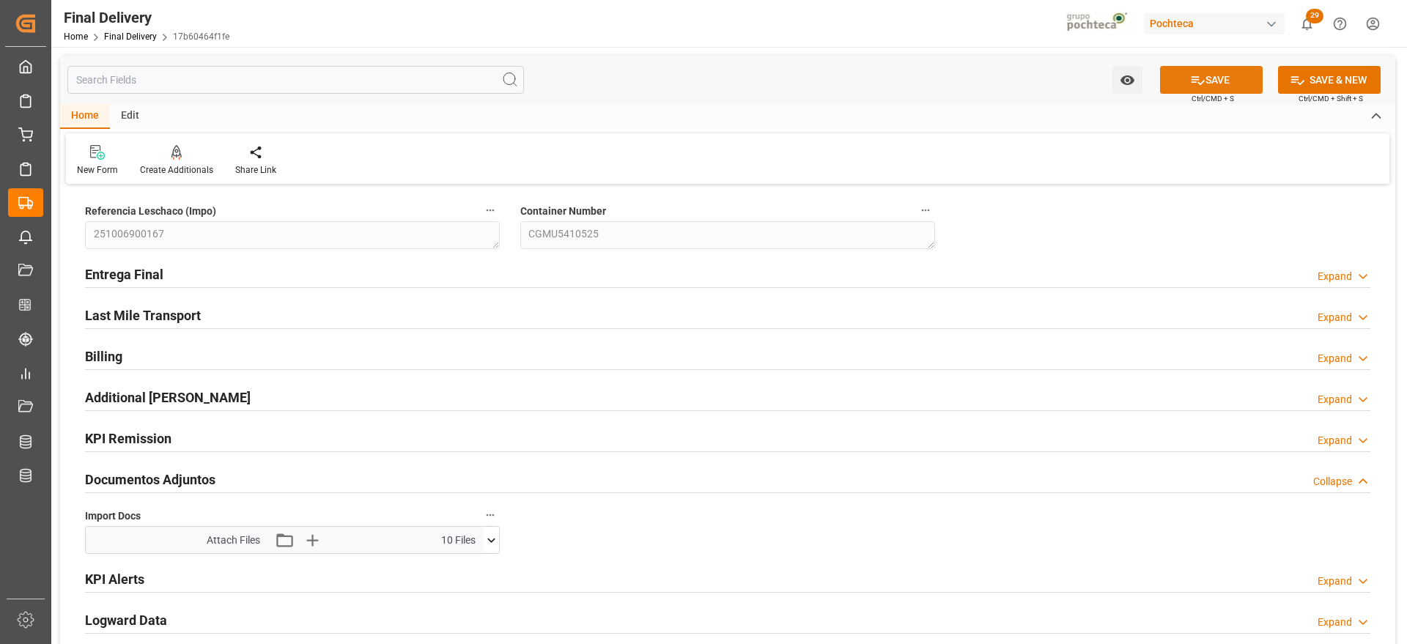
click at [1193, 76] on icon at bounding box center [1197, 80] width 13 height 9
